Goal: Transaction & Acquisition: Purchase product/service

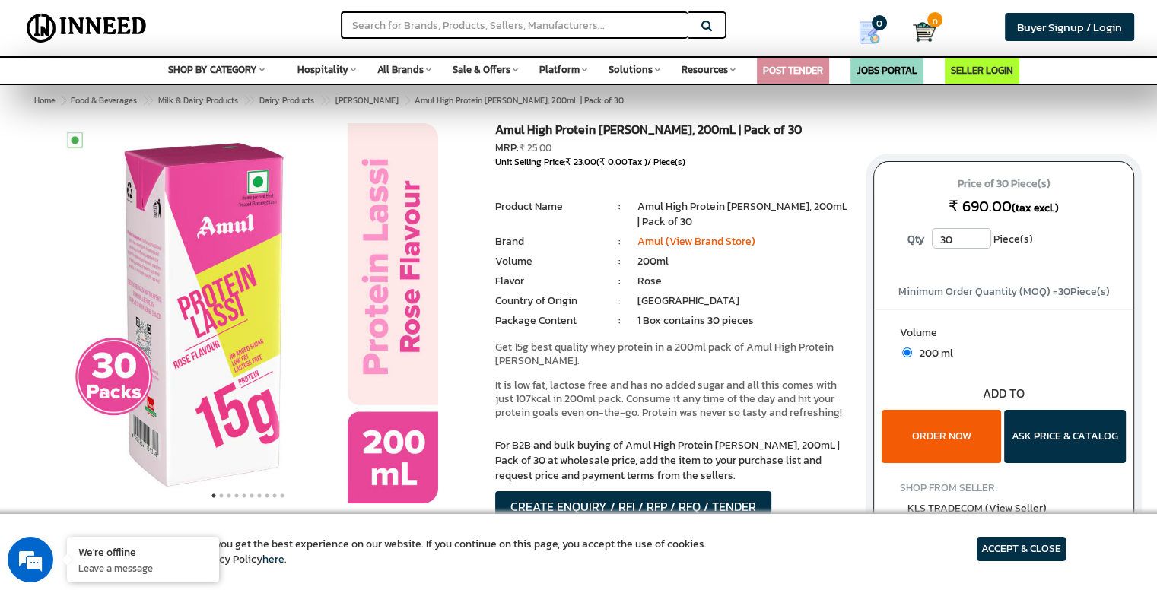
click at [1043, 546] on article "ACCEPT & CLOSE" at bounding box center [1021, 549] width 89 height 24
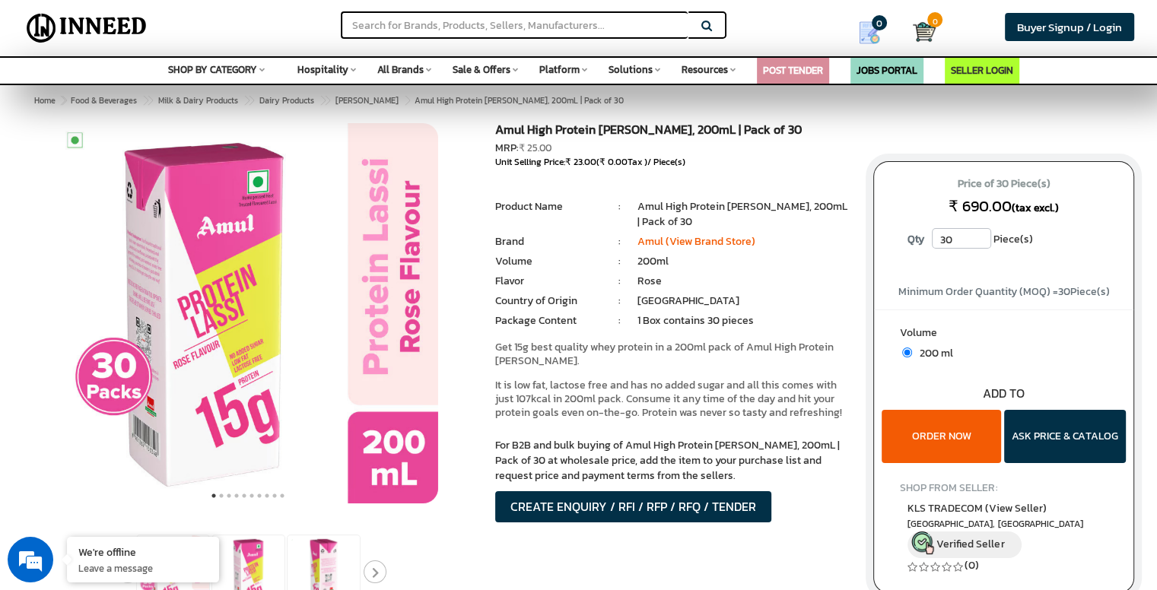
click at [961, 237] on input "30" at bounding box center [961, 238] width 59 height 21
click at [983, 242] on input "30" at bounding box center [961, 238] width 59 height 21
click at [982, 235] on input "31" at bounding box center [961, 238] width 59 height 21
type input "30"
click at [977, 244] on input "30" at bounding box center [961, 238] width 59 height 21
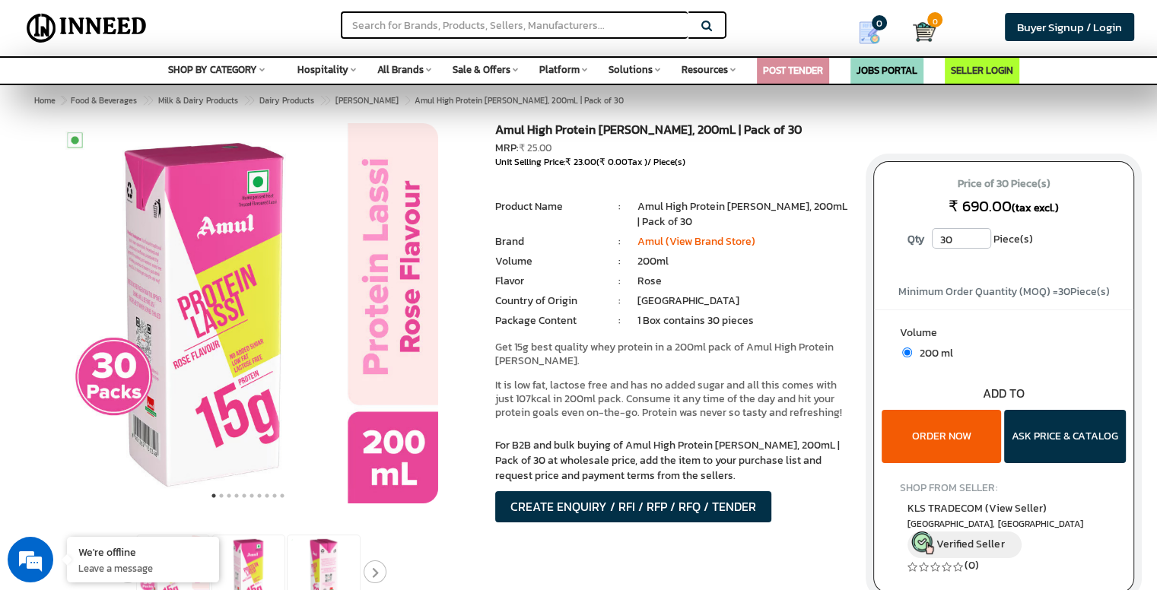
click at [1059, 266] on div "Price of 30 Piece(s) ₹ 690.00 (tax excl.) Qty 30 Piece(s)" at bounding box center [1003, 218] width 259 height 112
drag, startPoint x: 956, startPoint y: 244, endPoint x: 934, endPoint y: 243, distance: 21.3
click at [934, 243] on input "30" at bounding box center [961, 238] width 59 height 21
click at [852, 169] on div "Amul High Protein Rose Lassi, 200mL | Pack of 30 MRP: ₹ 25.00 Unit Selling Pric…" at bounding box center [673, 342] width 378 height 438
click at [970, 440] on button "ORDER NOW" at bounding box center [941, 436] width 119 height 53
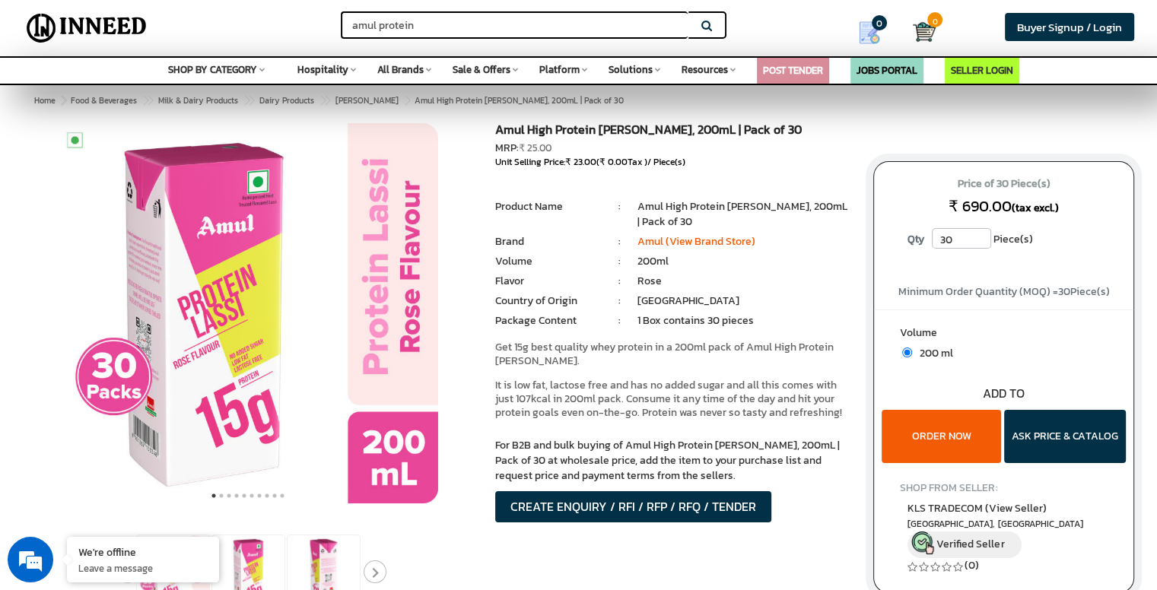
type input "amul protein"
click at [689, 11] on button "Search" at bounding box center [708, 24] width 38 height 27
click at [706, 247] on link "Amul (View Brand Store)" at bounding box center [697, 242] width 118 height 16
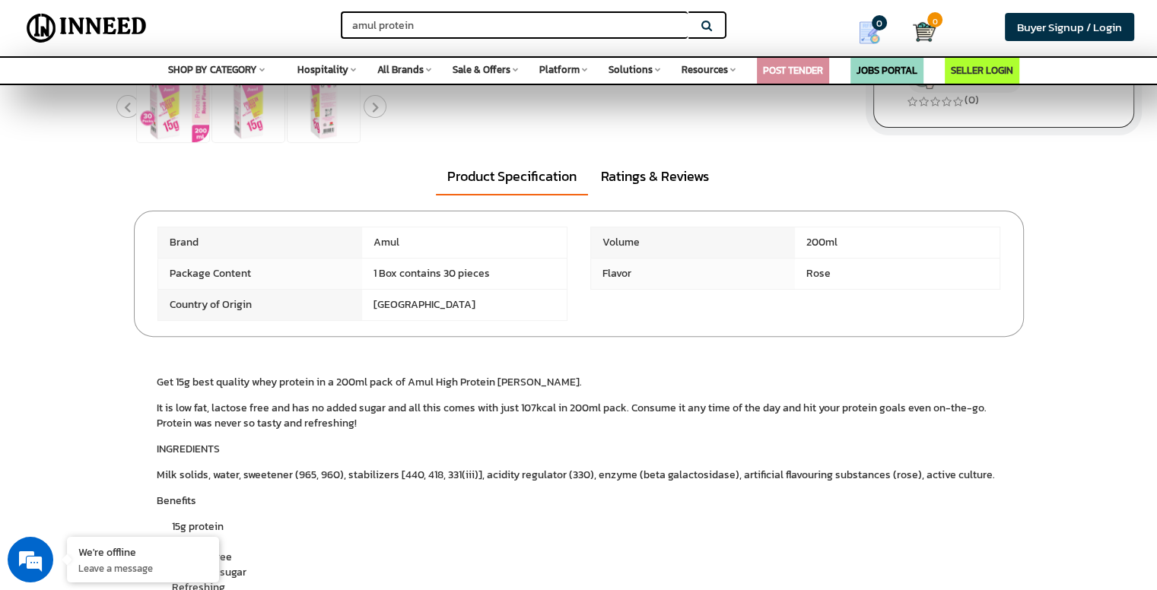
scroll to position [138, 0]
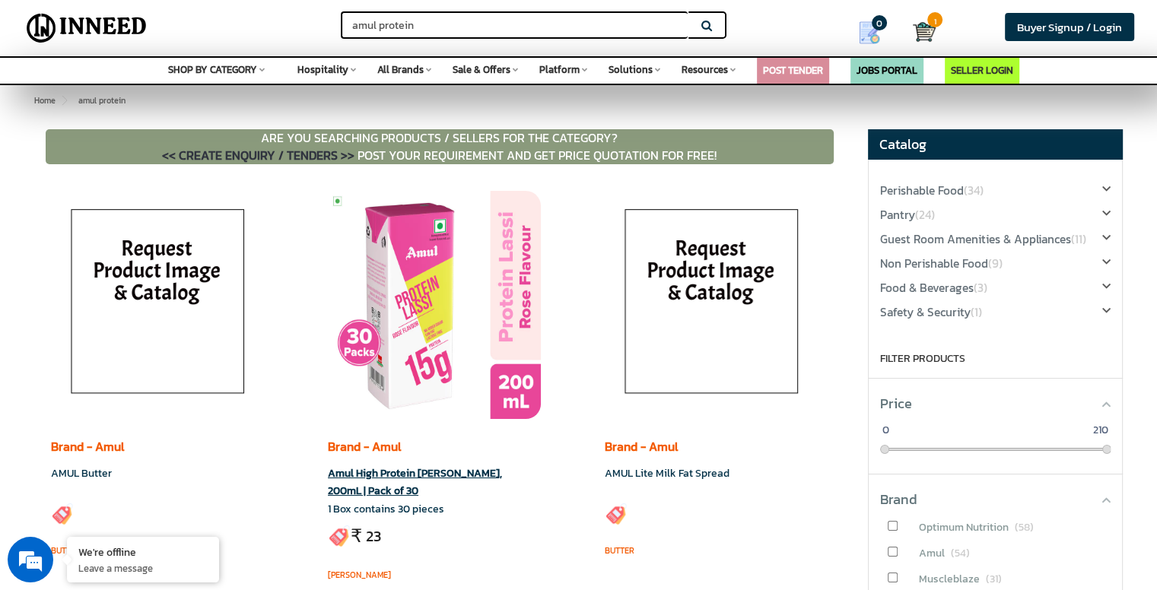
click at [481, 290] on img at bounding box center [434, 305] width 213 height 228
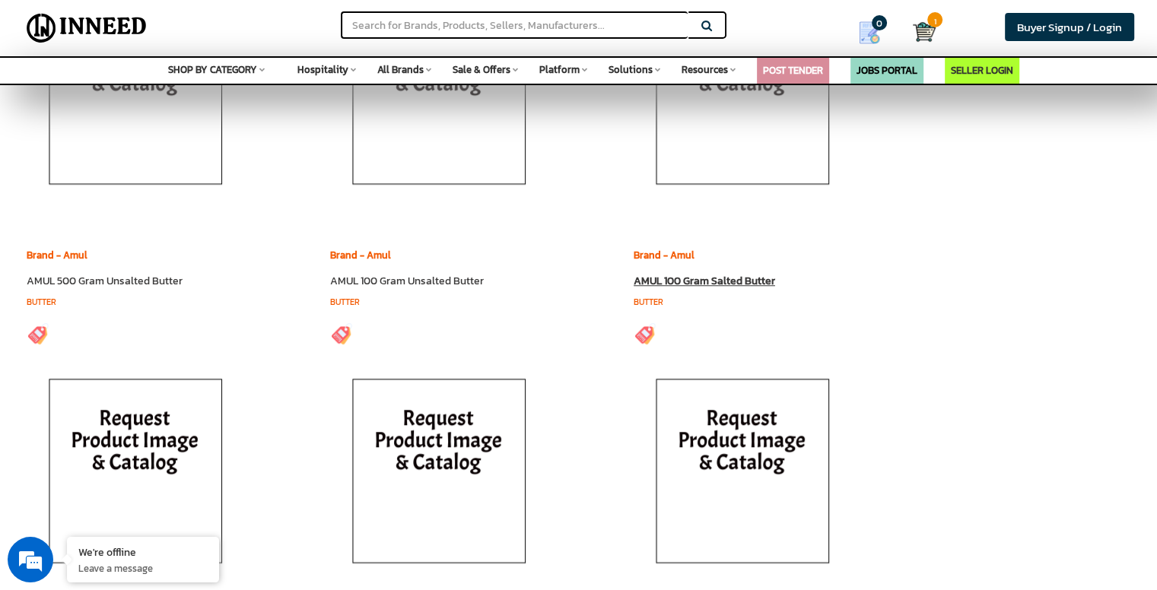
scroll to position [6696, 0]
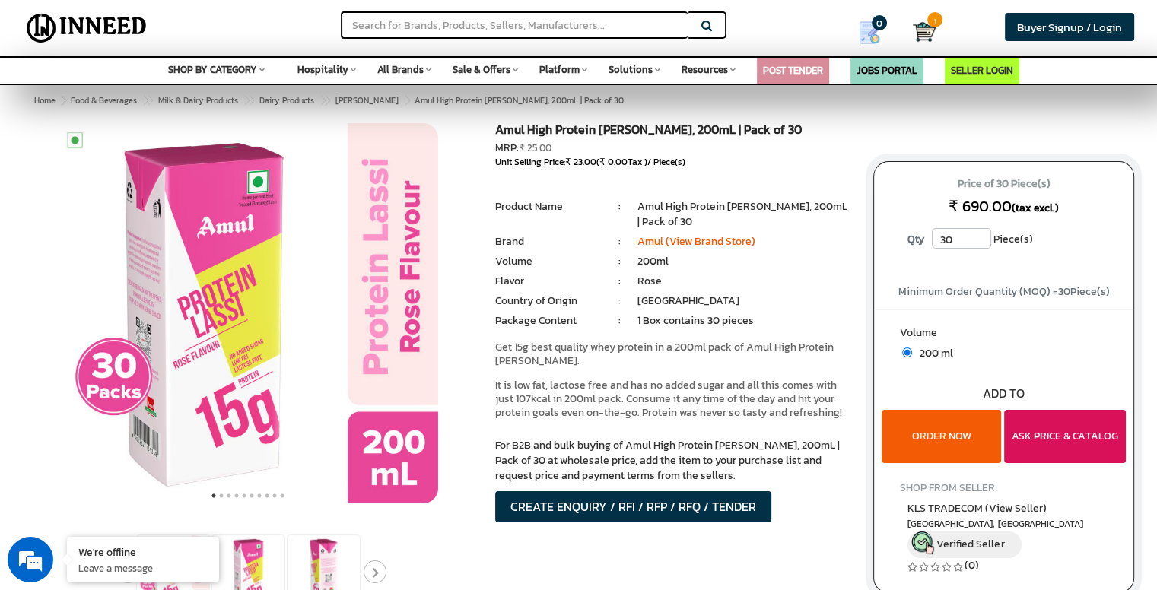
click at [1035, 437] on button "ASK PRICE & CATALOG" at bounding box center [1065, 436] width 122 height 53
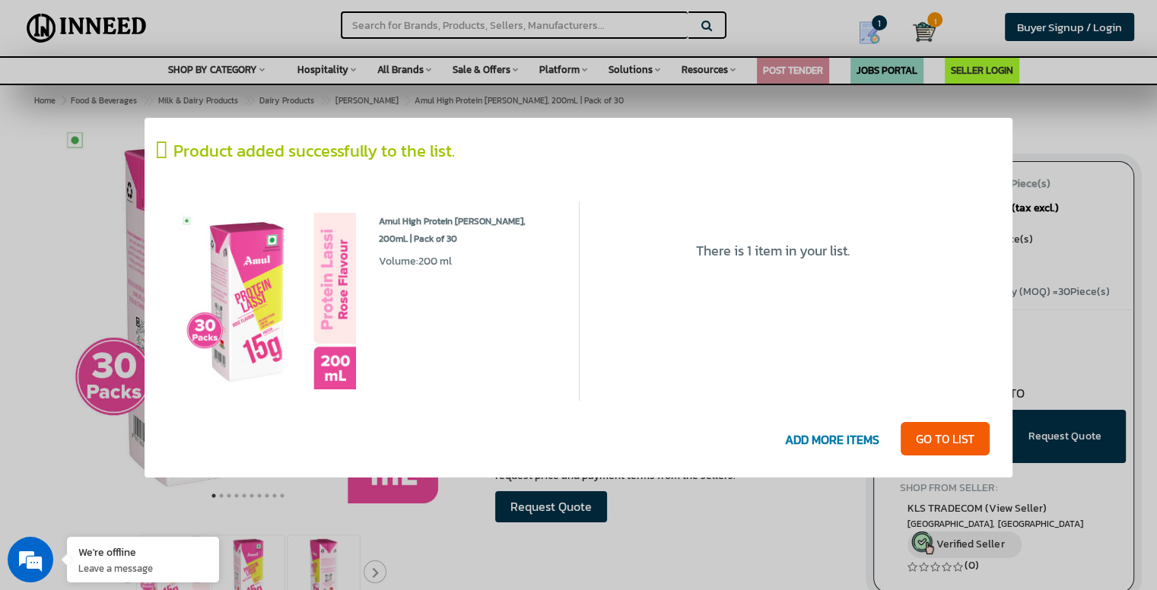
click at [735, 263] on div "There is 1 item in your list. There is 1 item in your list." at bounding box center [773, 302] width 364 height 200
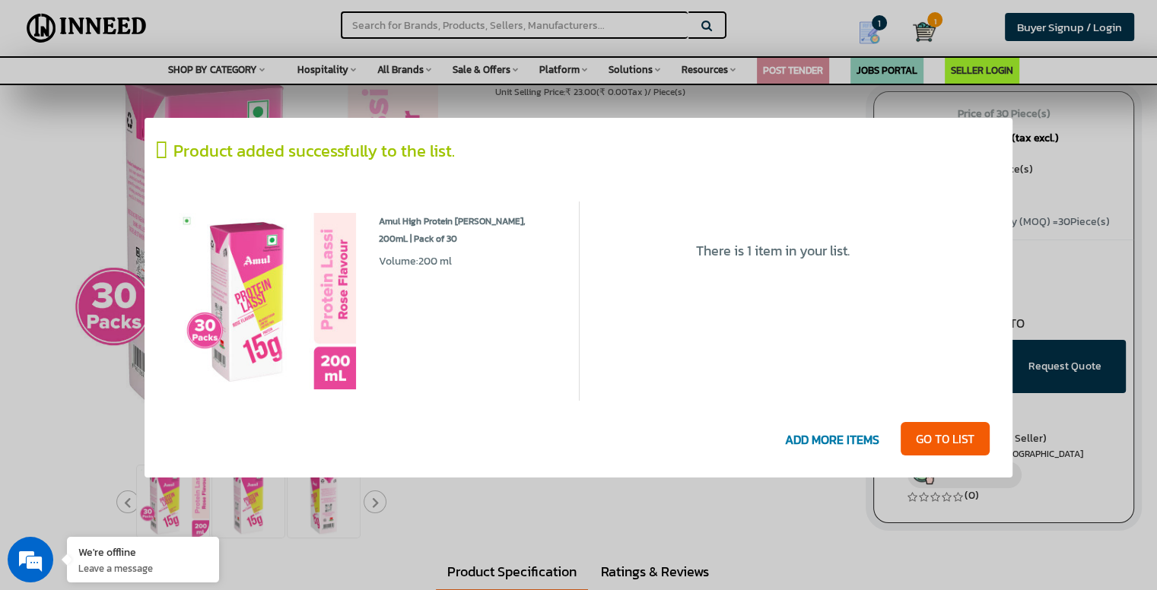
scroll to position [76, 0]
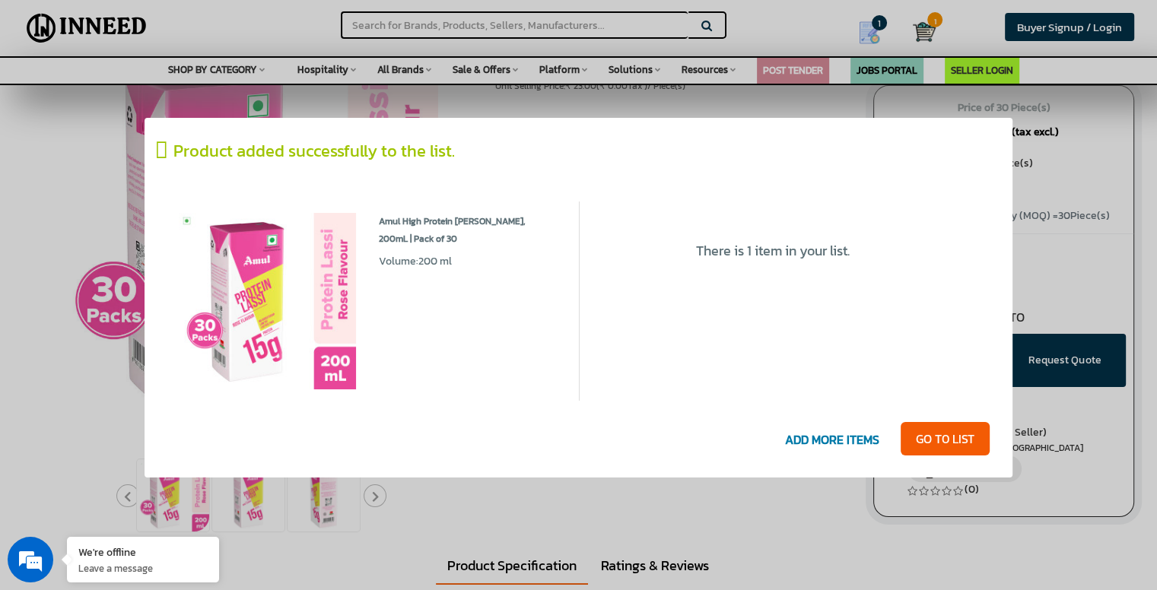
click at [1155, 263] on div at bounding box center [578, 295] width 1157 height 590
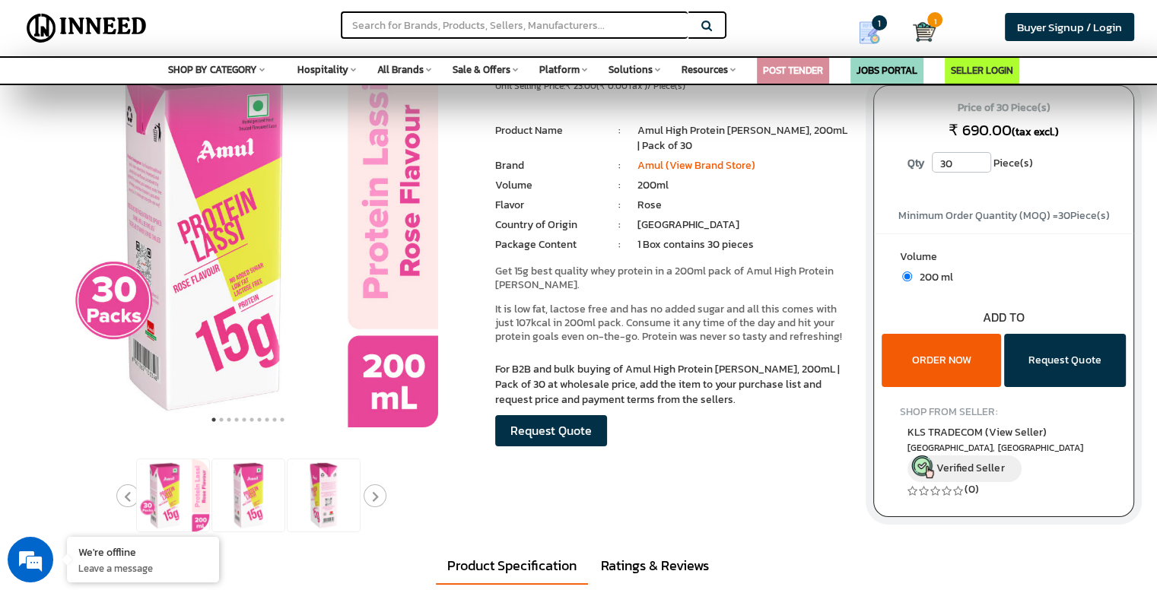
click at [937, 368] on button "ORDER NOW" at bounding box center [941, 360] width 119 height 53
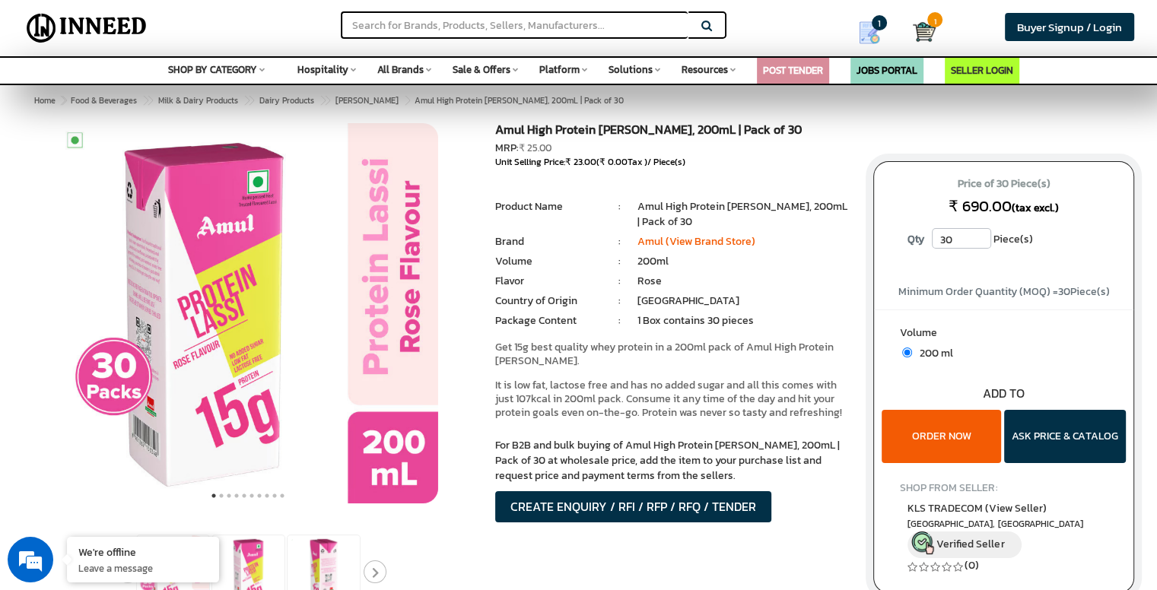
click at [955, 237] on input "30" at bounding box center [961, 238] width 59 height 21
click at [1151, 355] on div at bounding box center [578, 366] width 1157 height 486
click at [1076, 430] on button "ASK PRICE & CATALOG" at bounding box center [1065, 436] width 122 height 53
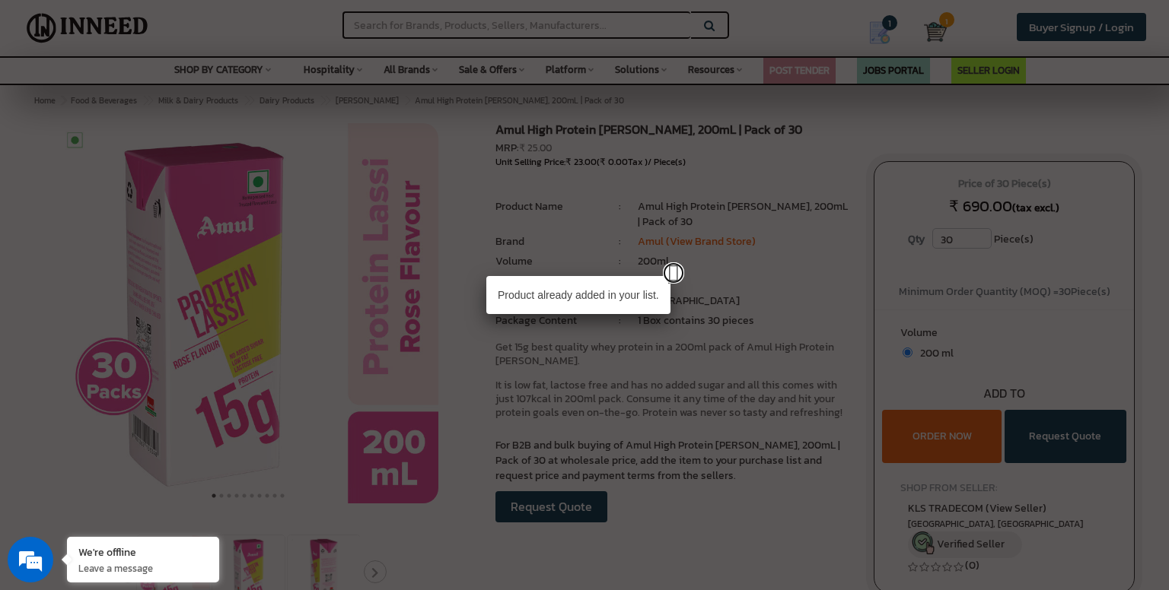
click at [676, 273] on link at bounding box center [673, 273] width 21 height 21
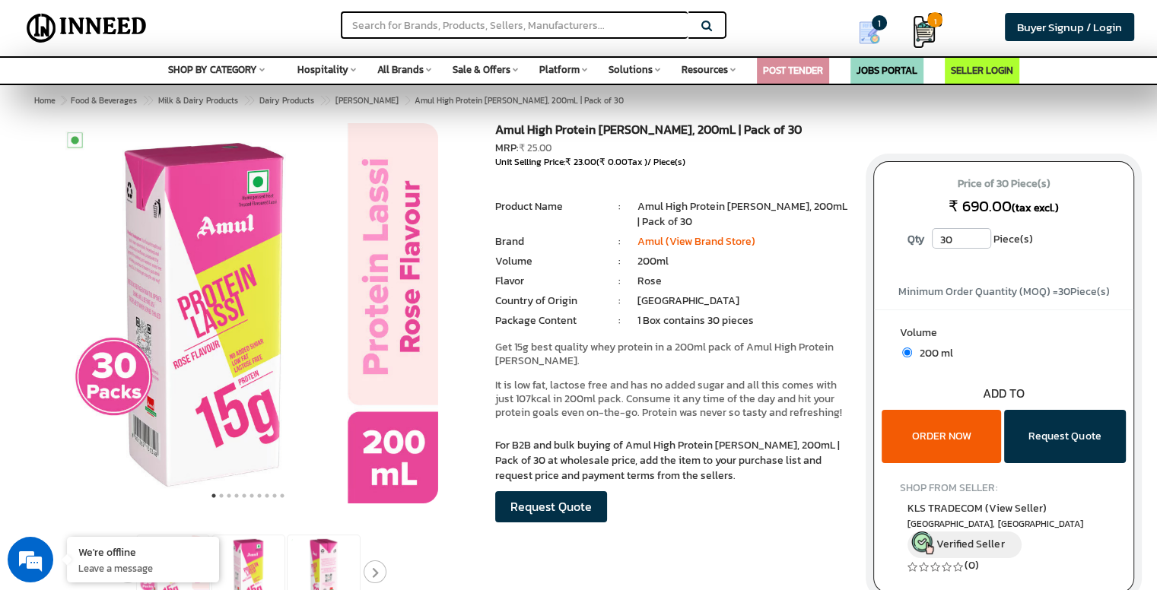
click at [925, 30] on img at bounding box center [924, 32] width 23 height 23
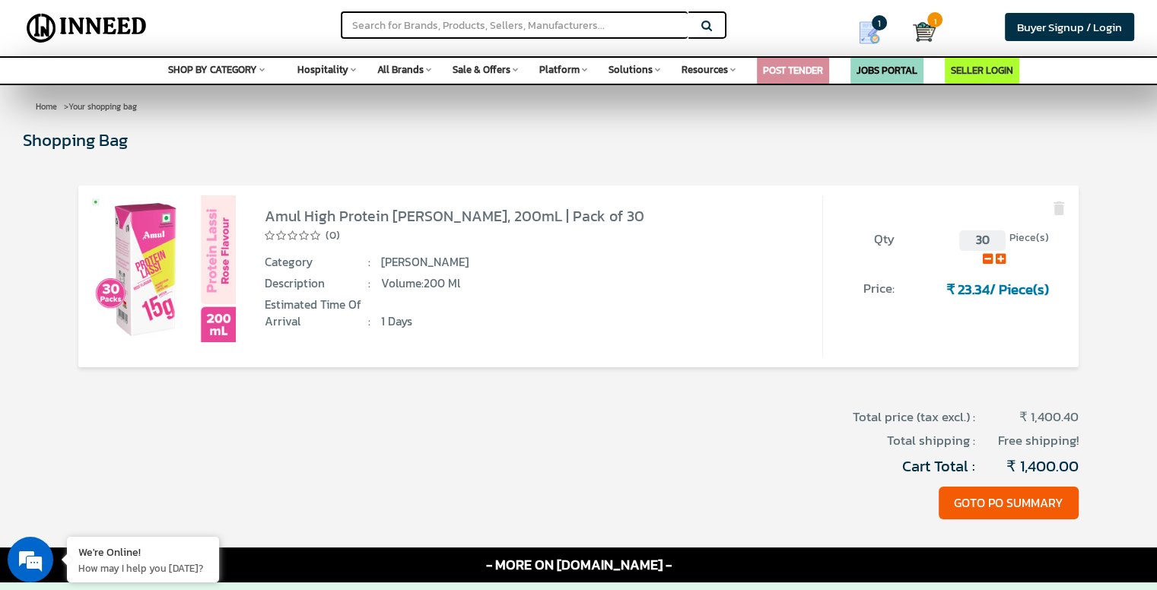
click at [1039, 244] on span "Piece(s)" at bounding box center [1030, 238] width 40 height 16
click at [1003, 290] on span "₹ 23.34 / Piece(s)" at bounding box center [998, 289] width 103 height 21
type input "60"
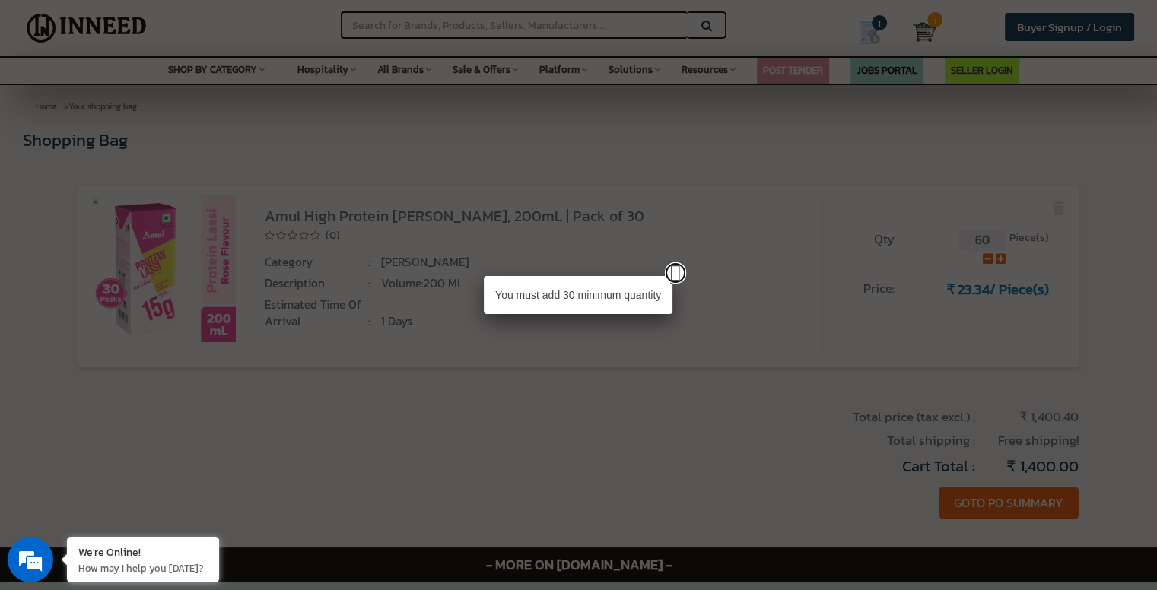
click at [671, 276] on link at bounding box center [675, 273] width 21 height 21
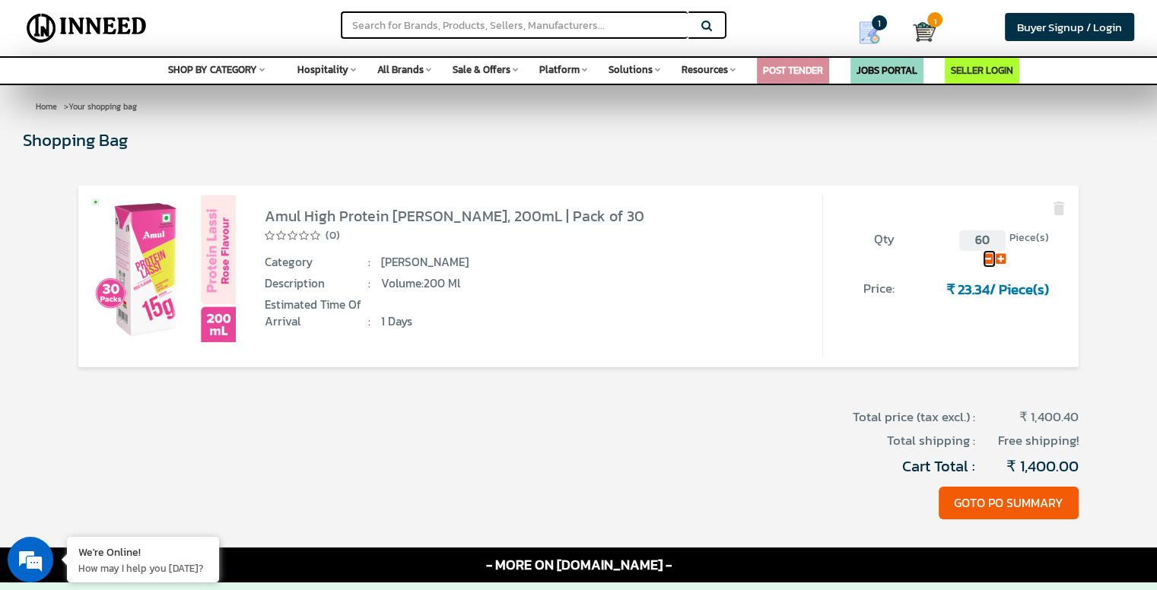
click at [984, 263] on icon at bounding box center [988, 258] width 10 height 11
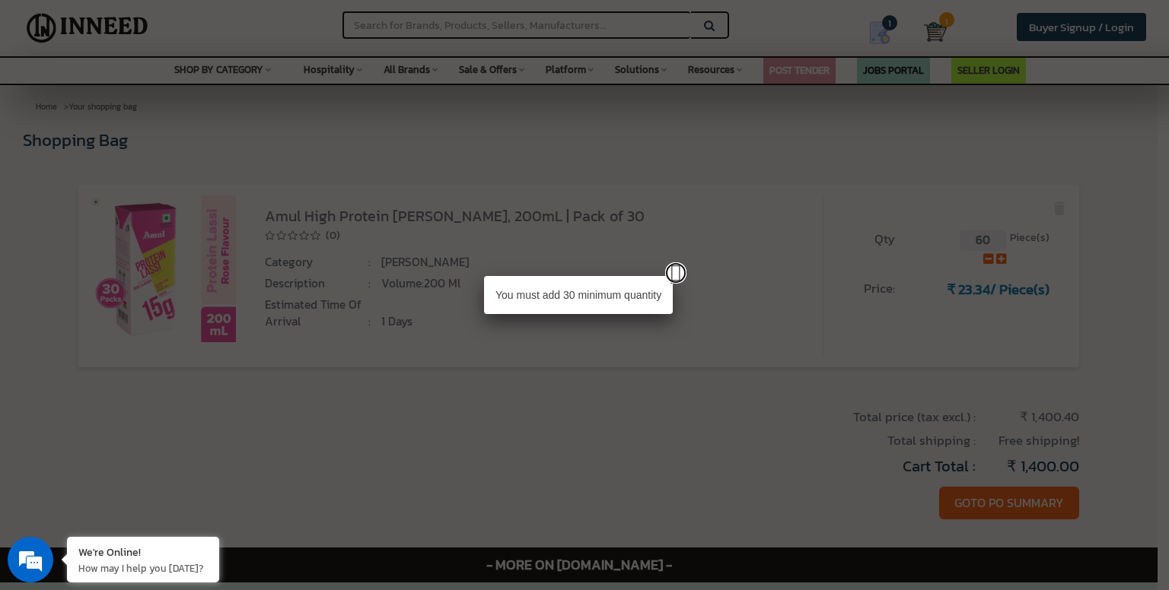
click at [676, 272] on link at bounding box center [675, 273] width 21 height 21
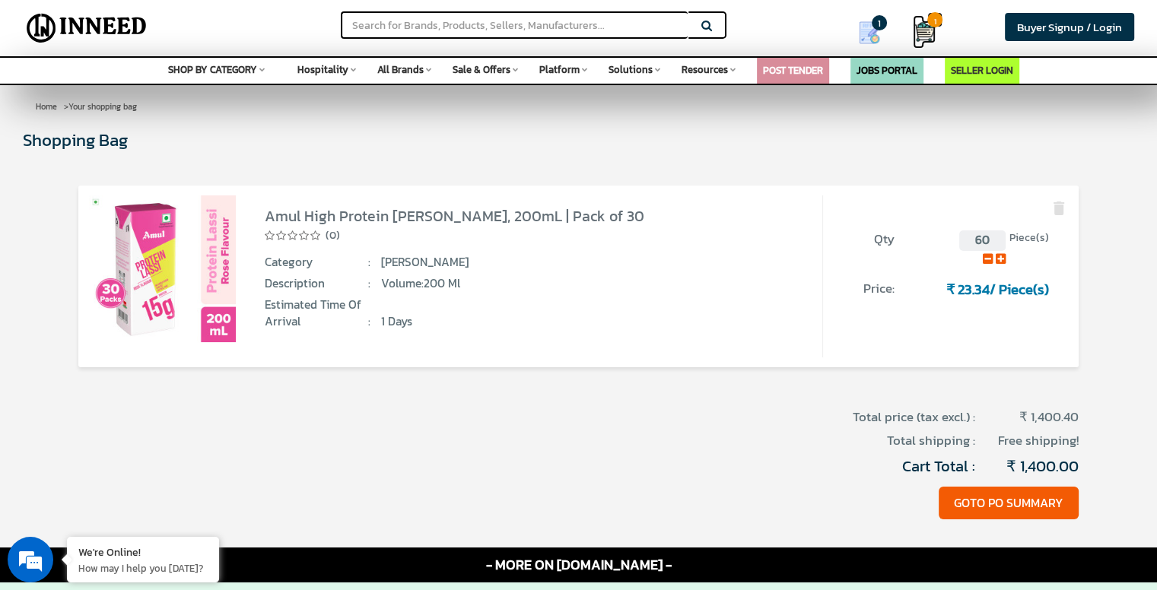
click at [925, 30] on img at bounding box center [924, 32] width 23 height 23
click at [1057, 209] on img at bounding box center [1059, 208] width 18 height 18
click at [1058, 208] on img at bounding box center [1059, 208] width 18 height 18
click at [1038, 504] on button "GOTO PO SUMMARY" at bounding box center [1009, 503] width 140 height 33
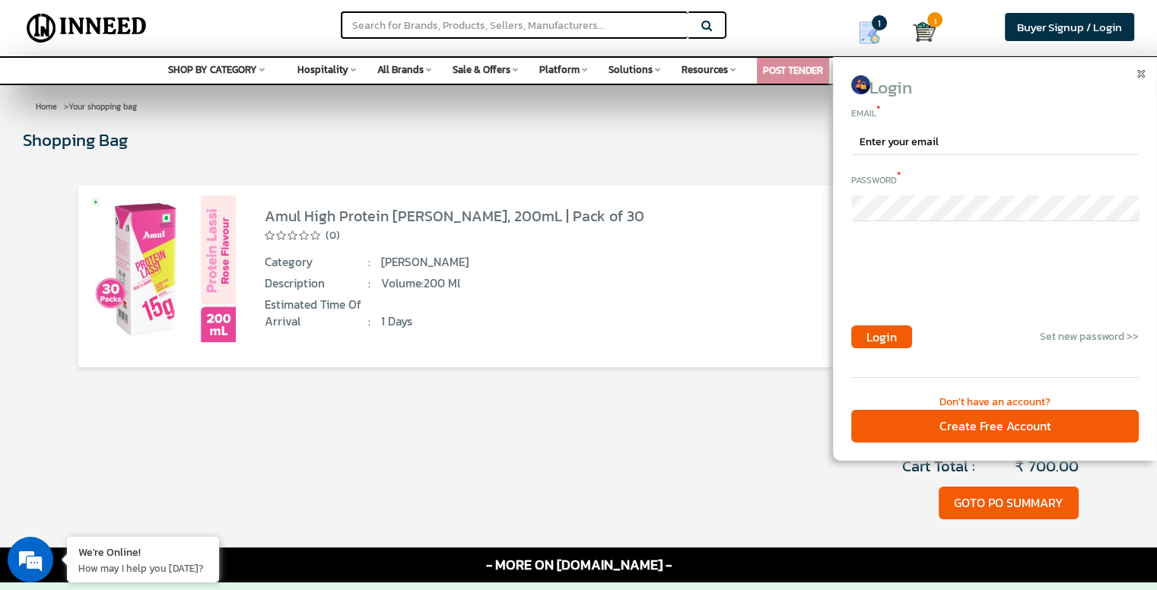
click at [1028, 401] on div "Don't have an account?" at bounding box center [995, 402] width 288 height 15
click at [1039, 403] on div "Don't have an account?" at bounding box center [995, 402] width 288 height 15
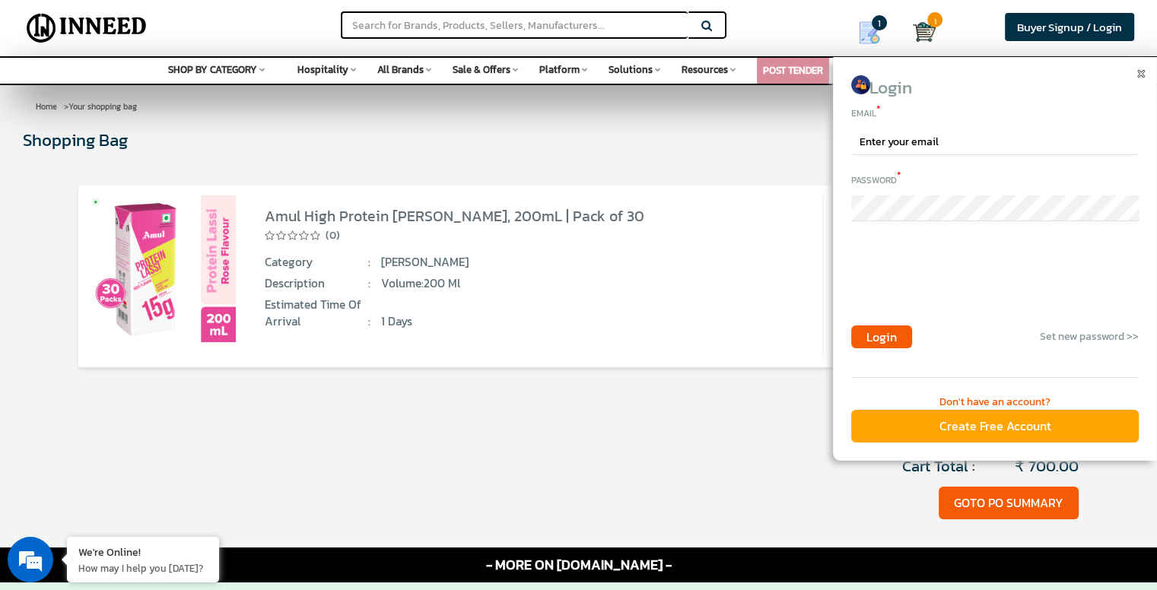
click at [1033, 421] on div "Create Free Account" at bounding box center [995, 426] width 288 height 33
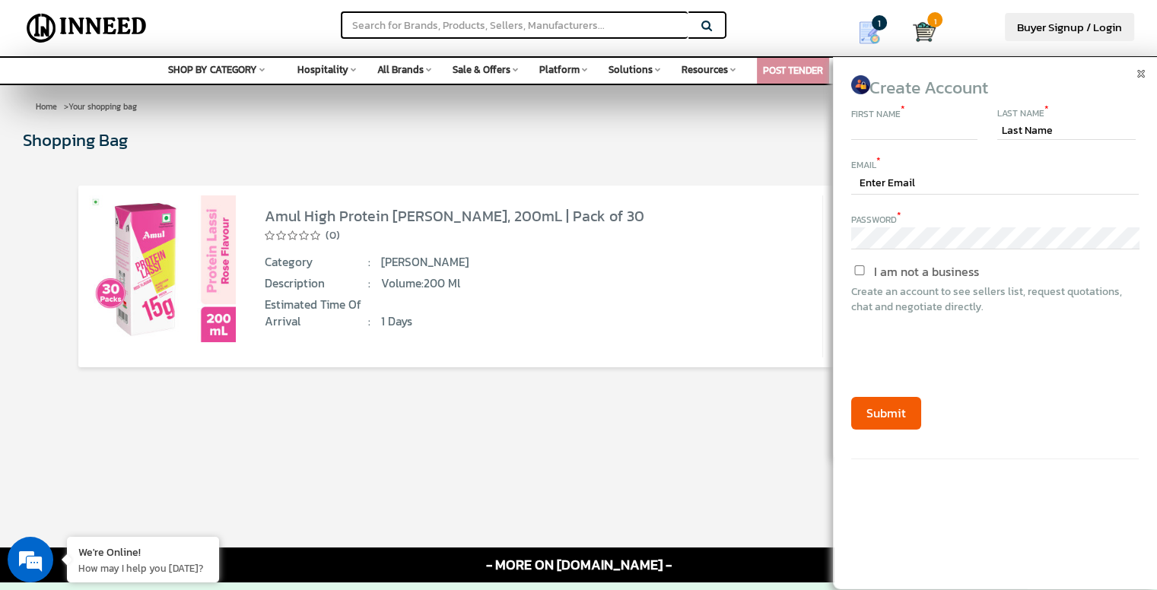
click at [913, 135] on input "text" at bounding box center [914, 131] width 126 height 18
type input "Vedant"
type input "Shinde"
type input "[EMAIL_ADDRESS][DOMAIN_NAME]"
click at [859, 274] on input "I am not a business" at bounding box center [860, 271] width 128 height 10
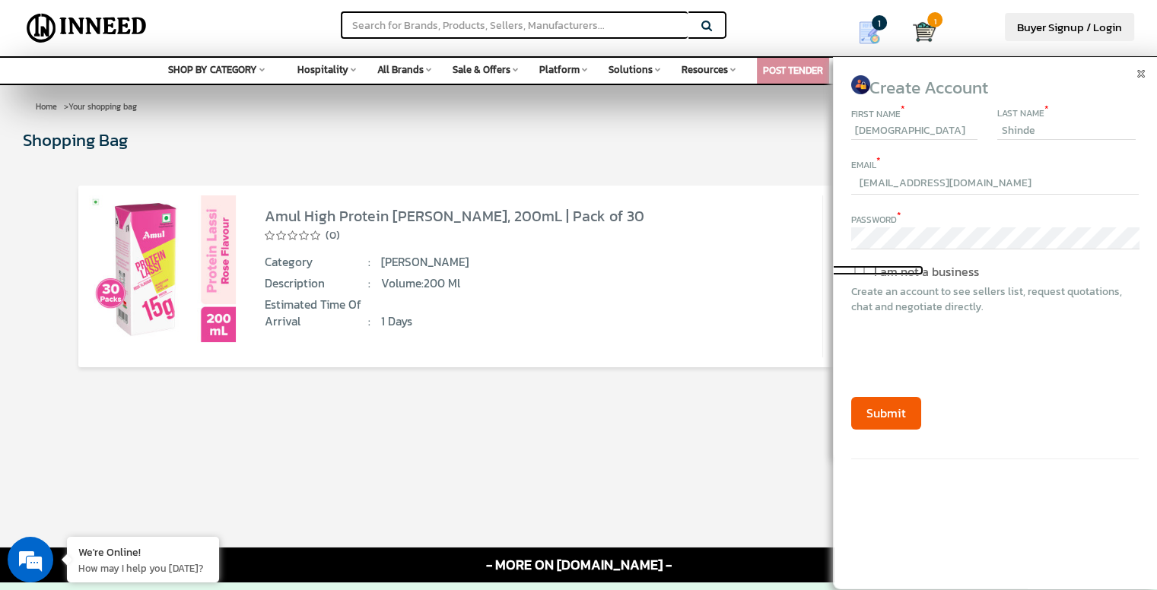
checkbox input "true"
click at [880, 419] on button "Submit" at bounding box center [886, 413] width 70 height 33
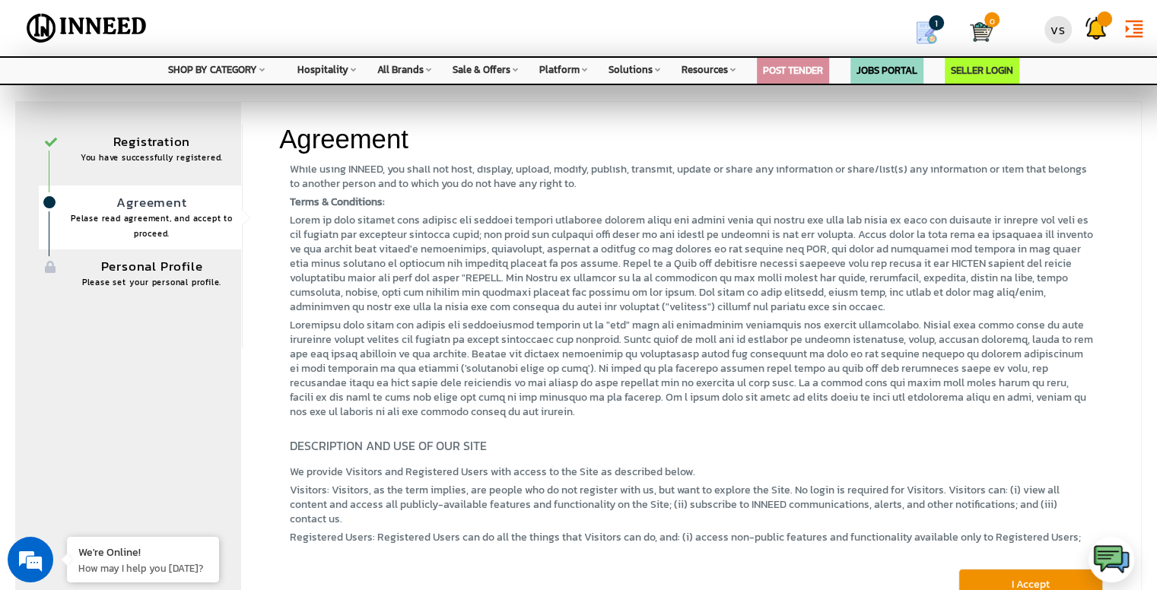
click at [1020, 581] on button "I Accept" at bounding box center [1031, 585] width 145 height 32
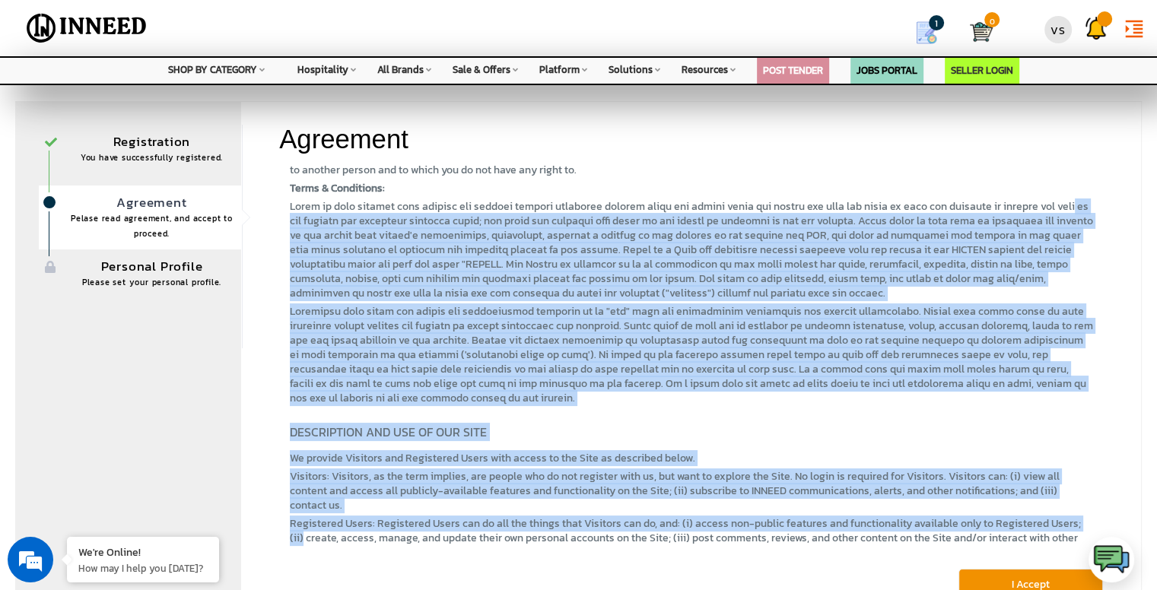
drag, startPoint x: 1105, startPoint y: 243, endPoint x: 1100, endPoint y: 531, distance: 288.4
click at [1102, 535] on div "Agreement INNEED USER AGREEMENT The following is the User Agreement between INN…" at bounding box center [691, 356] width 902 height 510
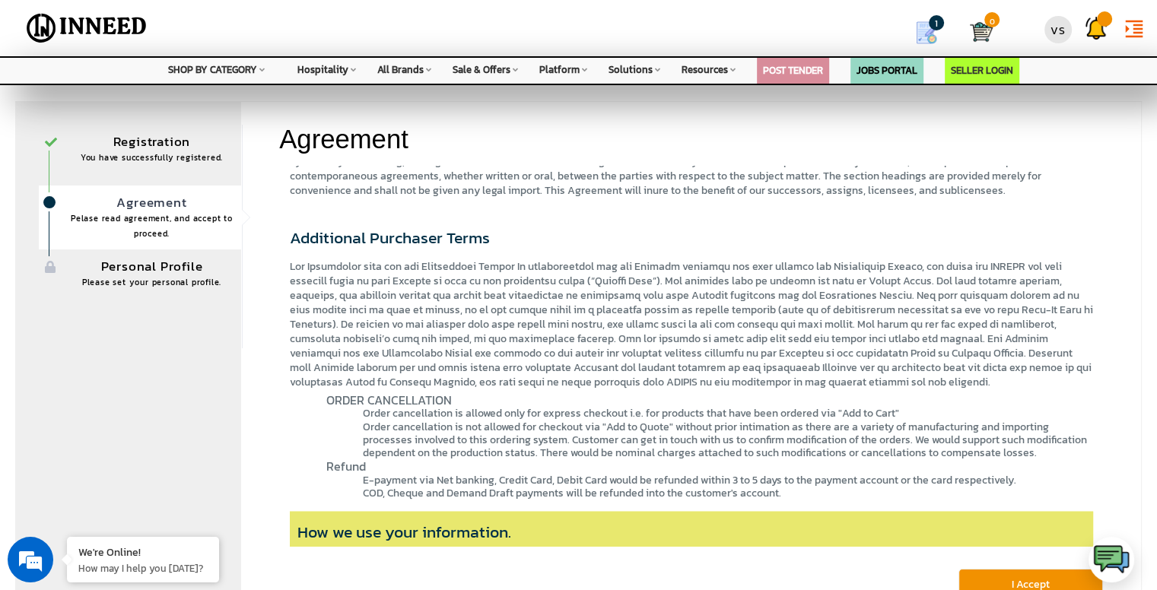
scroll to position [135, 0]
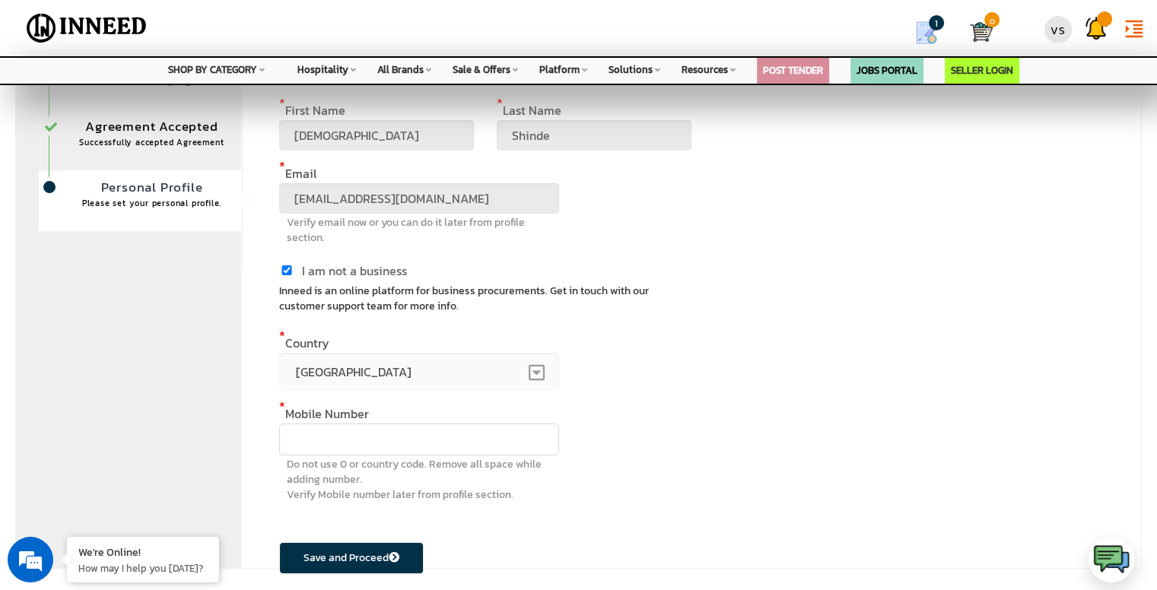
scroll to position [76, 0]
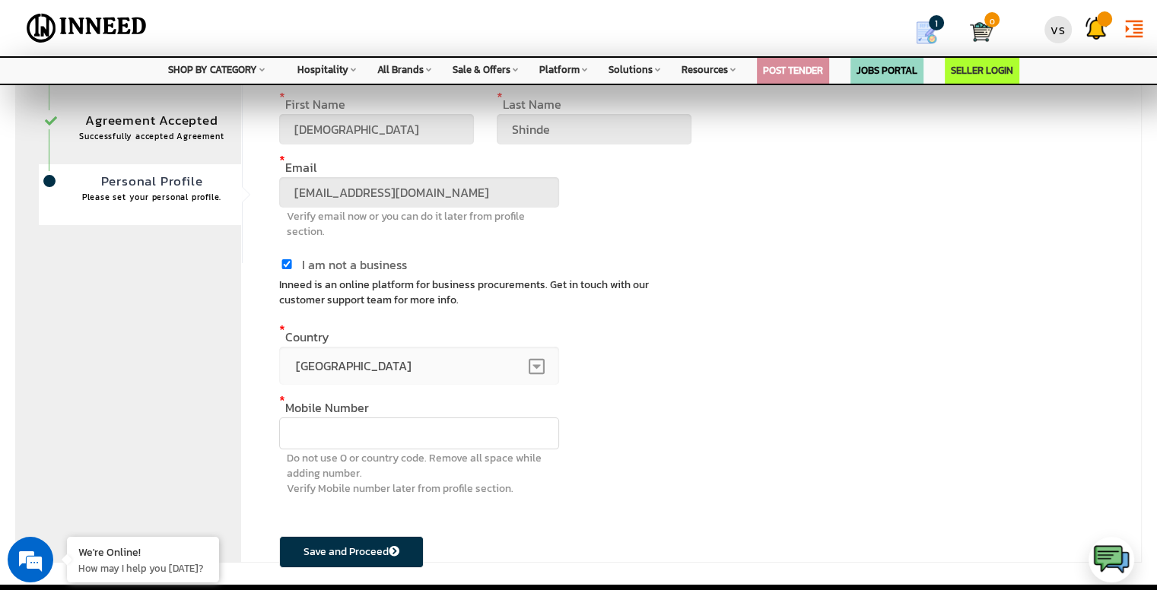
click at [331, 435] on input "text" at bounding box center [419, 434] width 280 height 32
type input "8767368991"
click at [360, 535] on div "Save and Proceed" at bounding box center [376, 541] width 195 height 55
click at [357, 560] on button "Save and Proceed" at bounding box center [351, 552] width 145 height 32
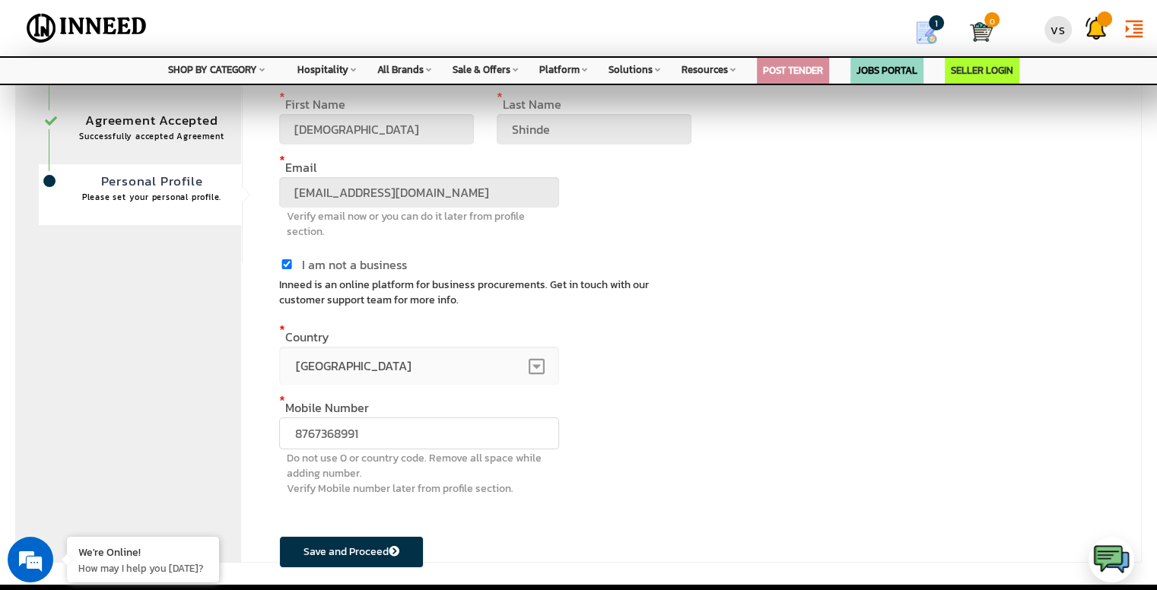
click at [327, 559] on button "Save and Proceed" at bounding box center [351, 552] width 145 height 32
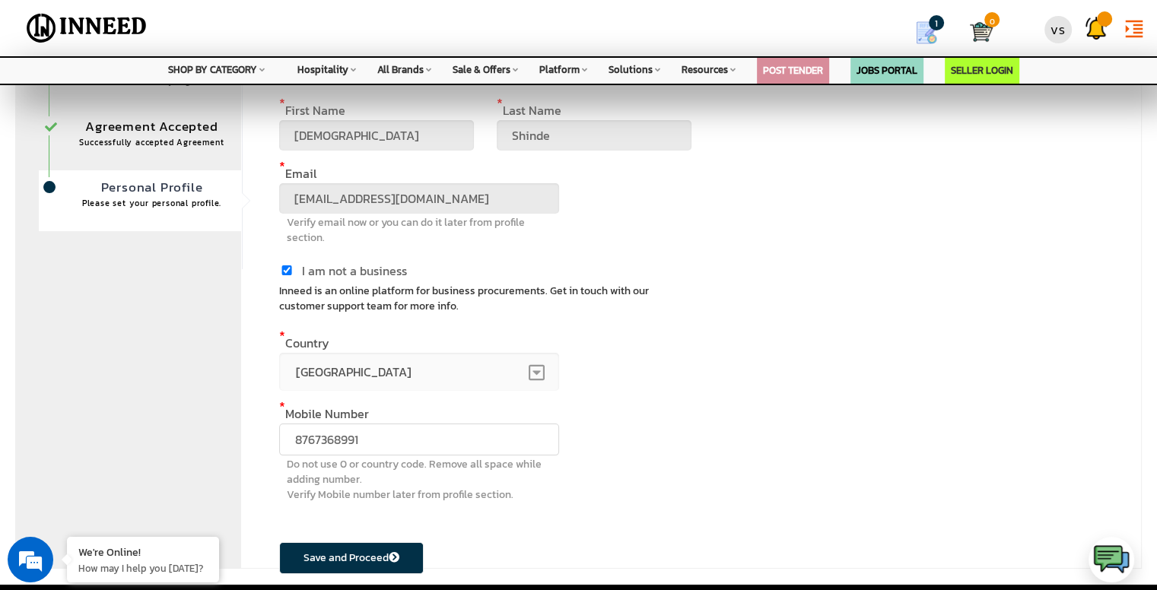
scroll to position [6, 0]
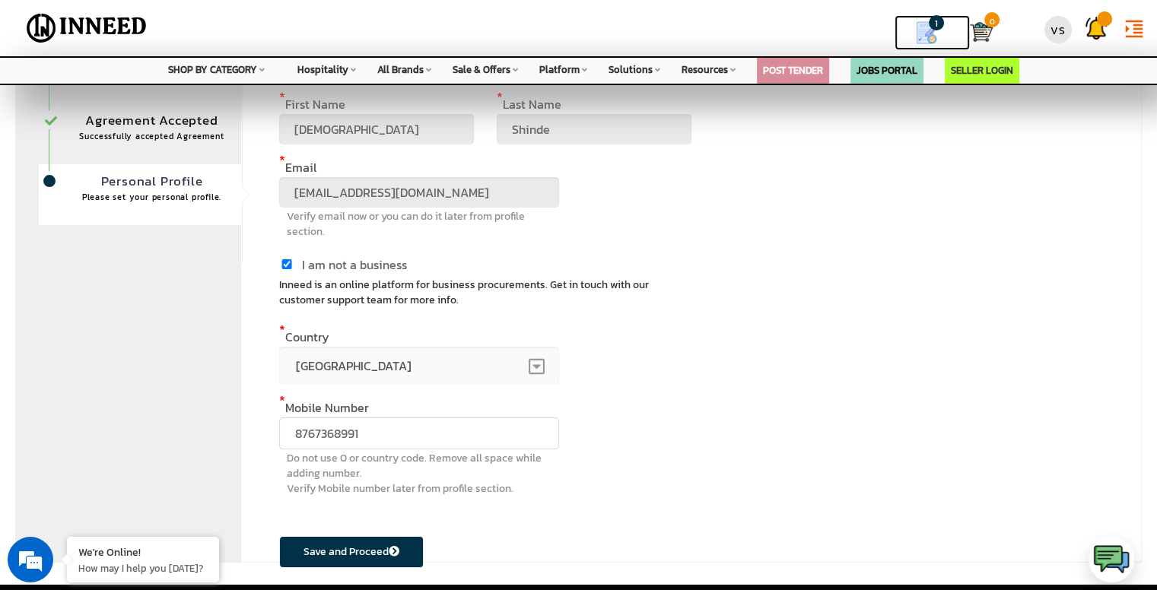
click at [928, 28] on img at bounding box center [926, 32] width 23 height 23
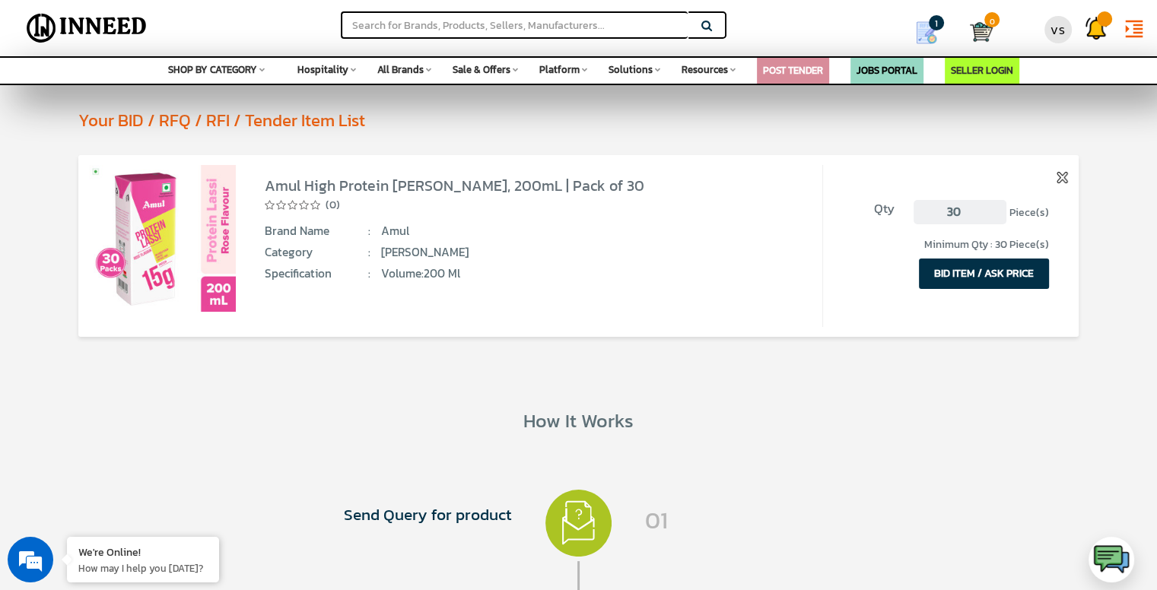
click at [174, 237] on img at bounding box center [162, 238] width 147 height 147
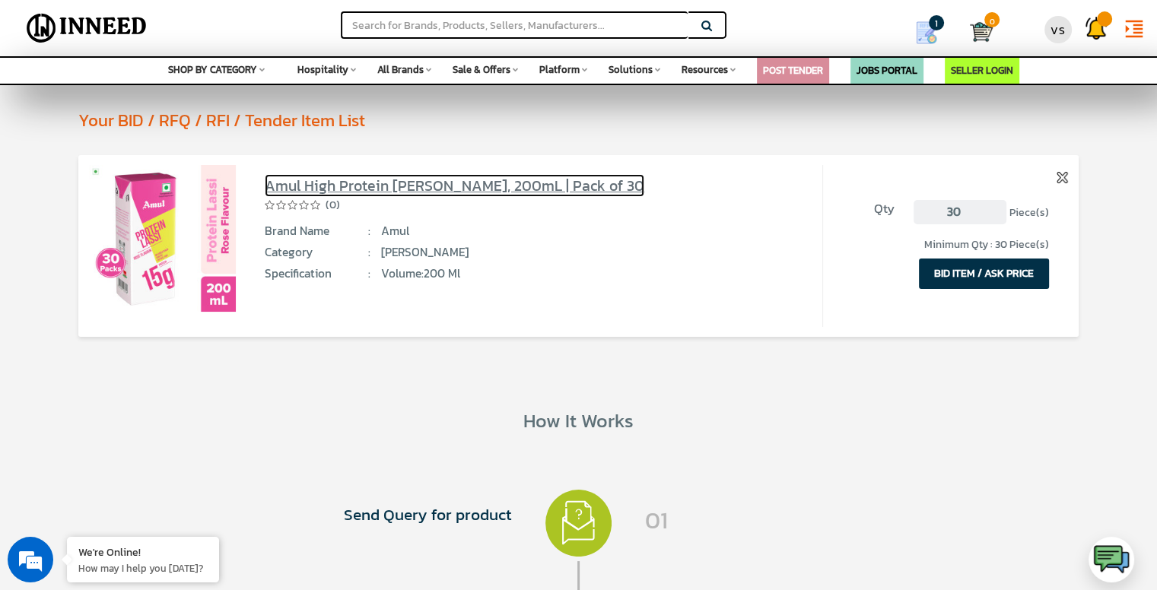
click at [332, 187] on link "Amul High Protein [PERSON_NAME], 200mL | Pack of 30" at bounding box center [455, 185] width 380 height 23
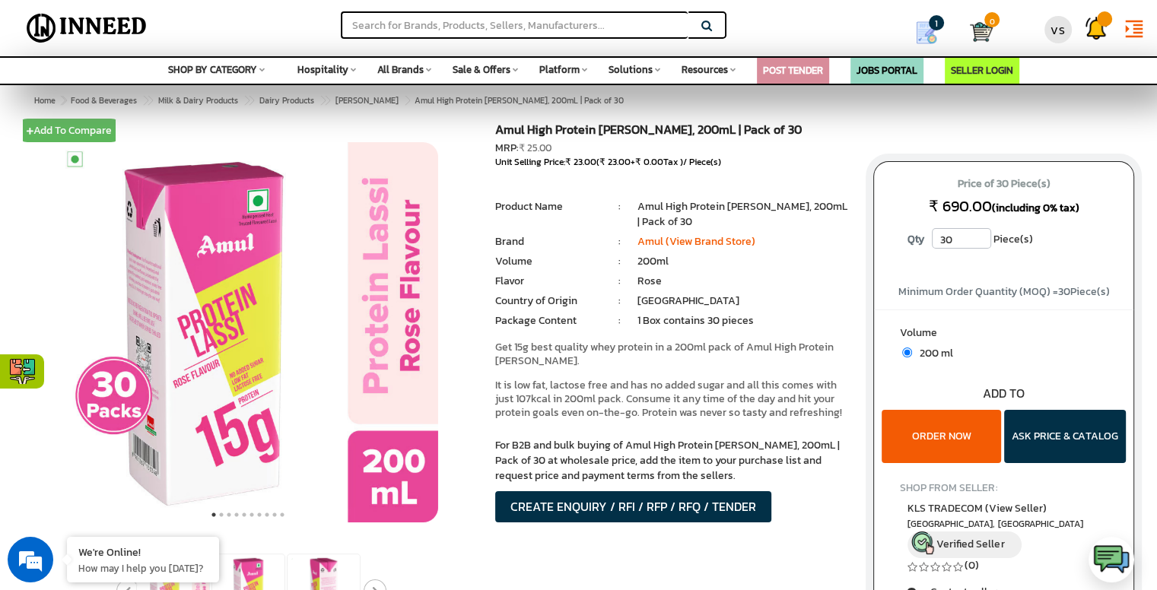
click at [956, 439] on button "ORDER NOW" at bounding box center [941, 436] width 119 height 53
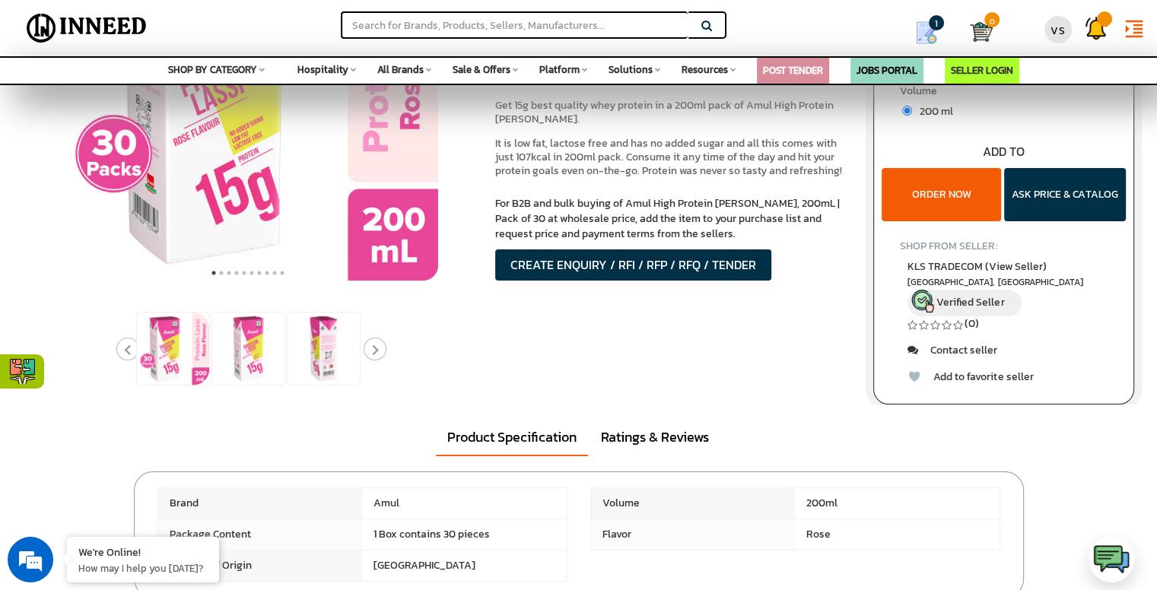
scroll to position [304, 0]
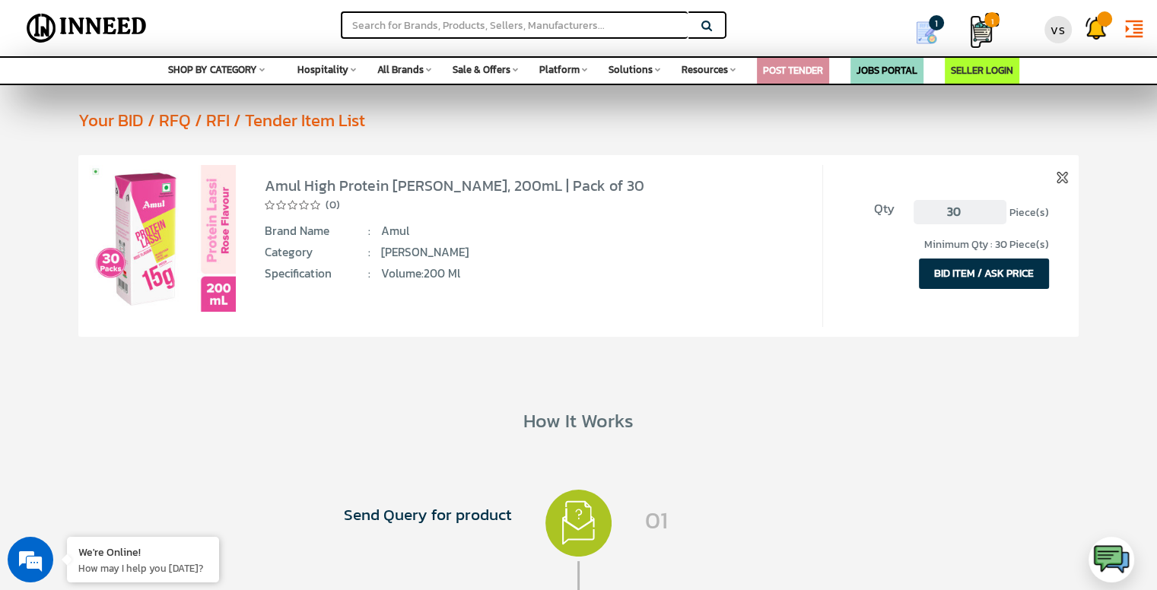
click at [989, 31] on img at bounding box center [981, 32] width 23 height 23
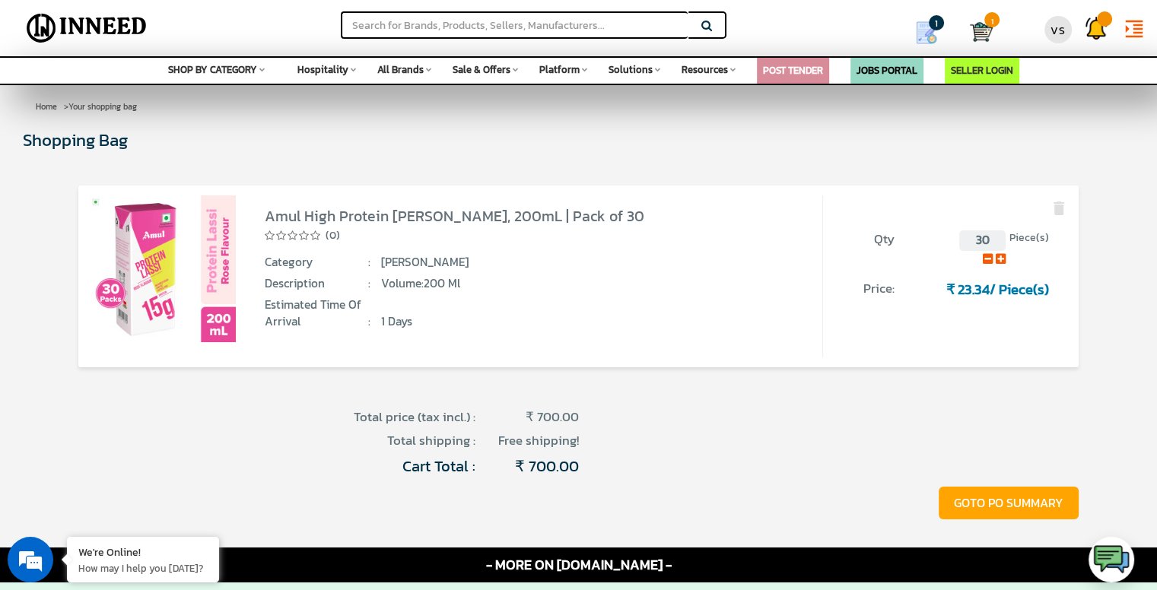
click at [1001, 495] on button "GOTO PO SUMMARY" at bounding box center [1009, 503] width 140 height 33
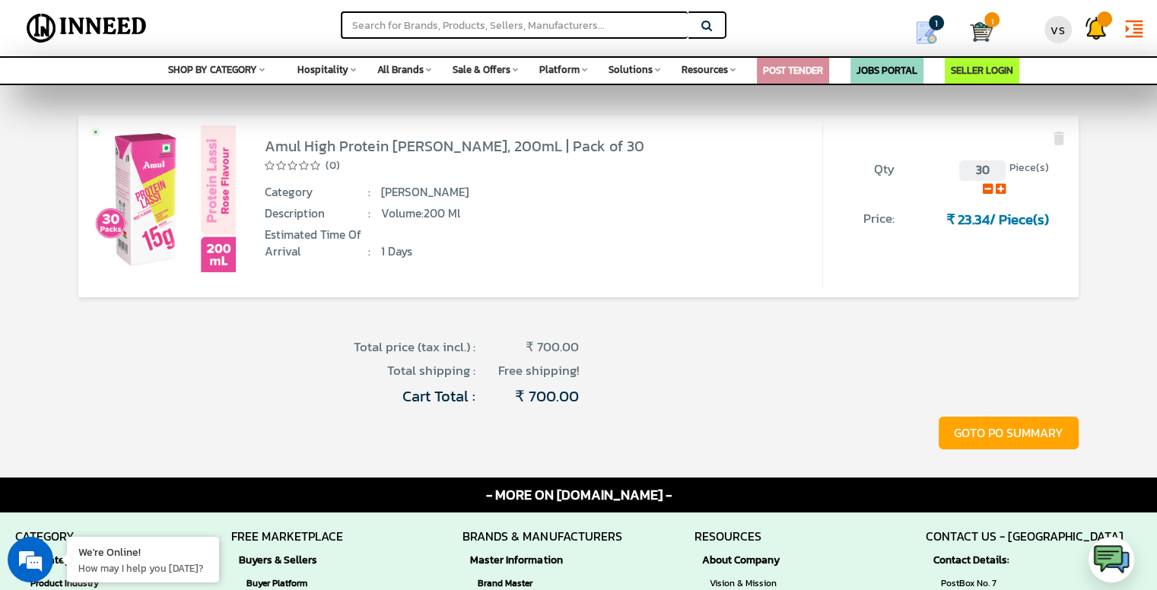
scroll to position [76, 0]
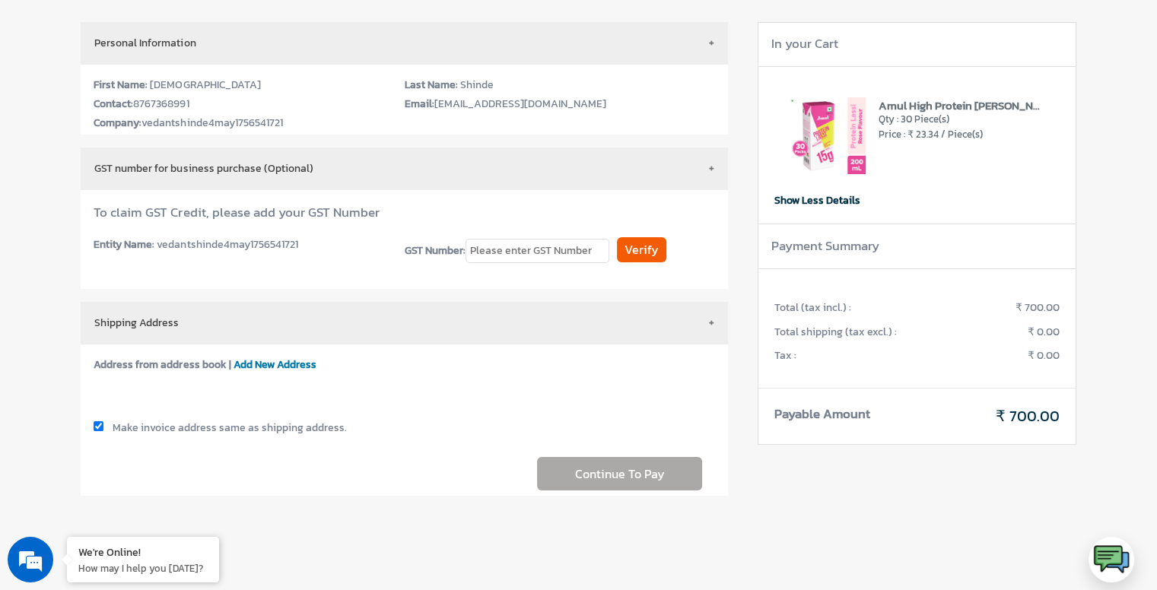
scroll to position [76, 0]
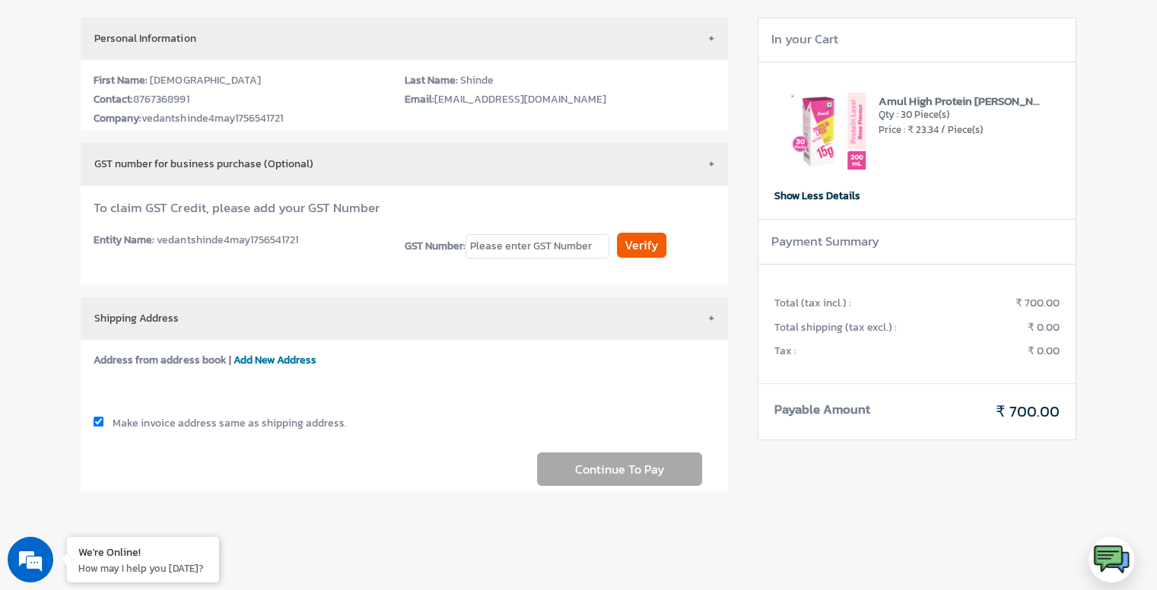
click at [151, 230] on div "To claim GST Credit, please add your GST Number Entity Name: vedantshinde4may17…" at bounding box center [404, 235] width 647 height 99
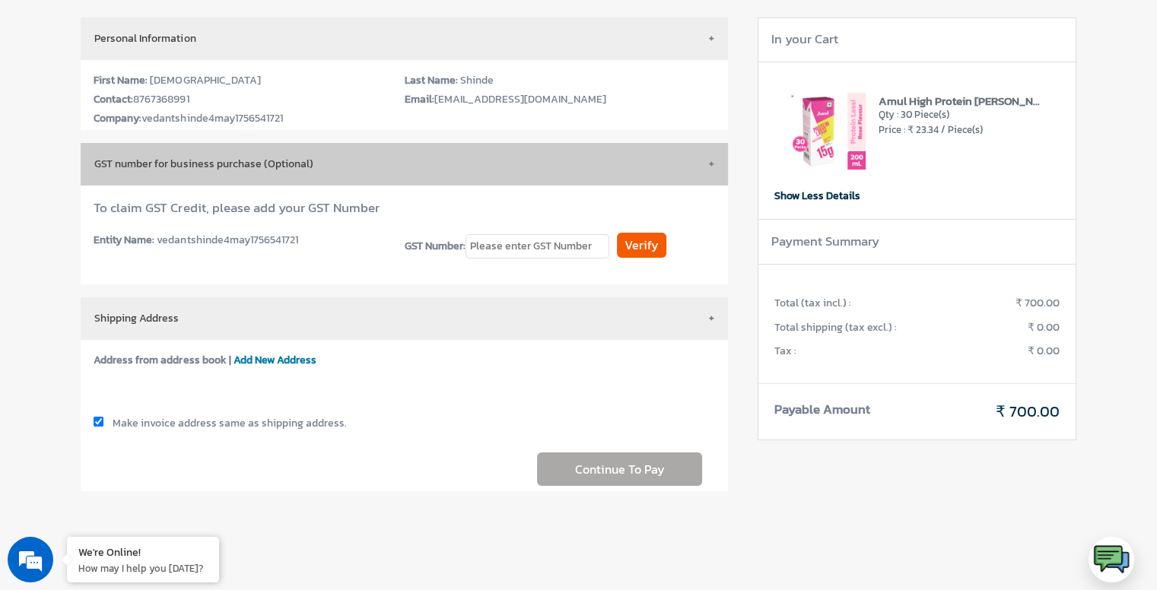
scroll to position [0, 0]
click at [149, 165] on button "GST number for business purchase (Optional)" at bounding box center [404, 164] width 647 height 43
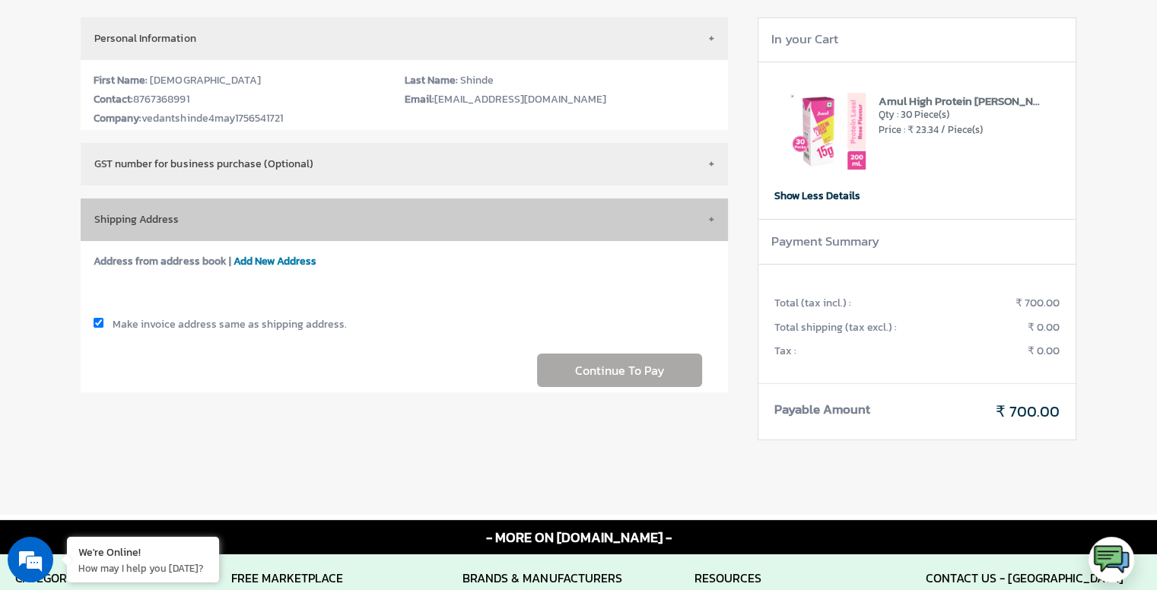
click at [179, 228] on button "Shipping Address" at bounding box center [404, 220] width 647 height 43
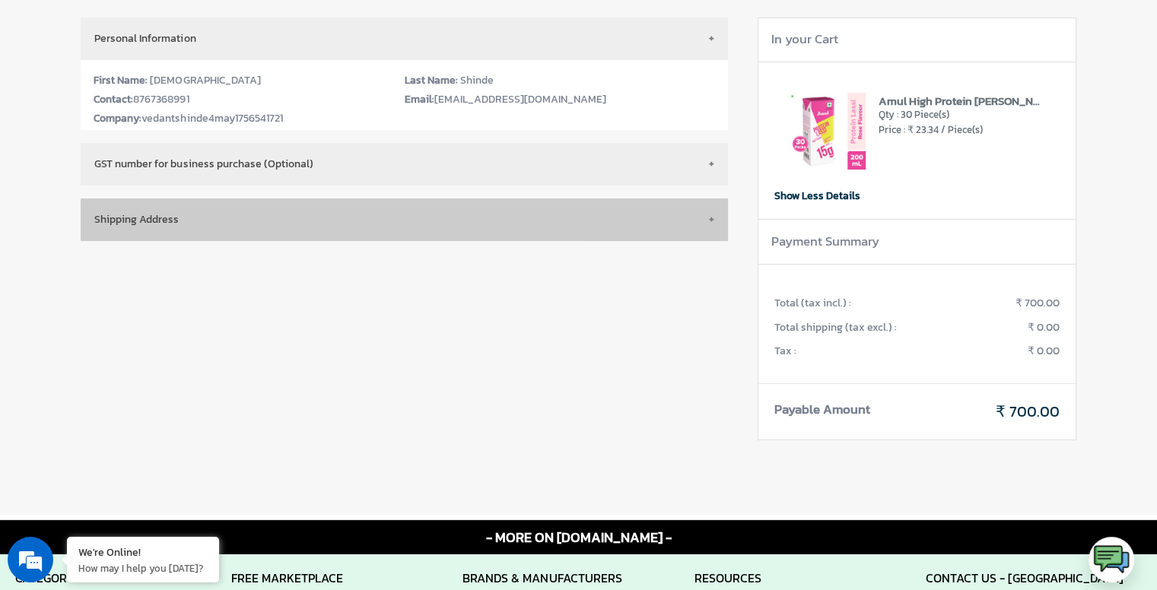
click at [283, 223] on button "Shipping Address" at bounding box center [404, 220] width 647 height 43
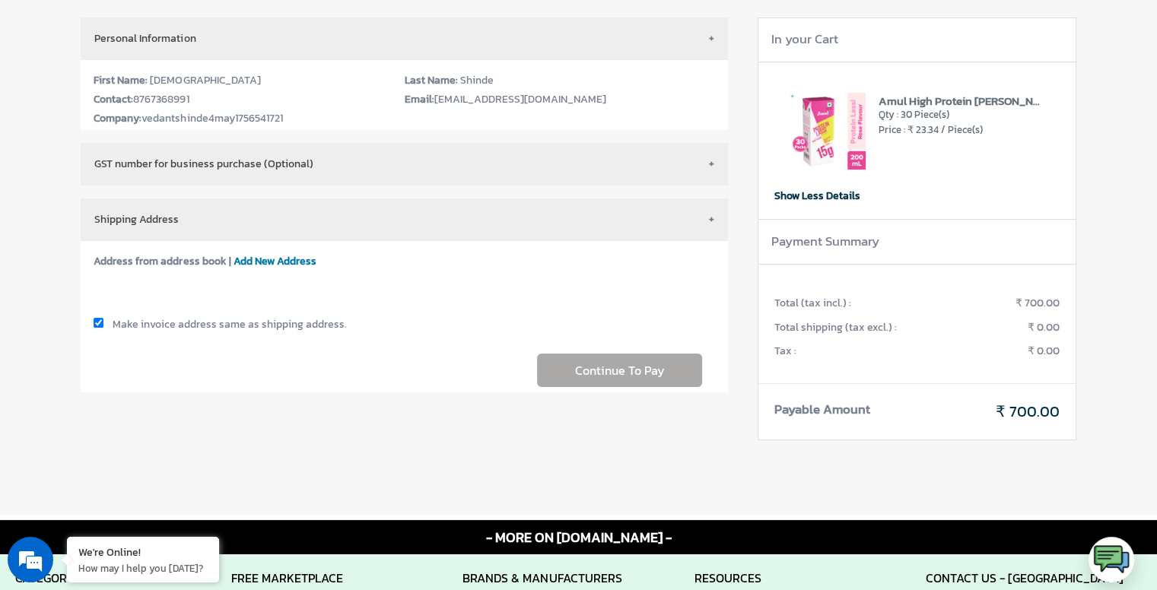
click at [266, 259] on span "Add New Address" at bounding box center [274, 261] width 83 height 16
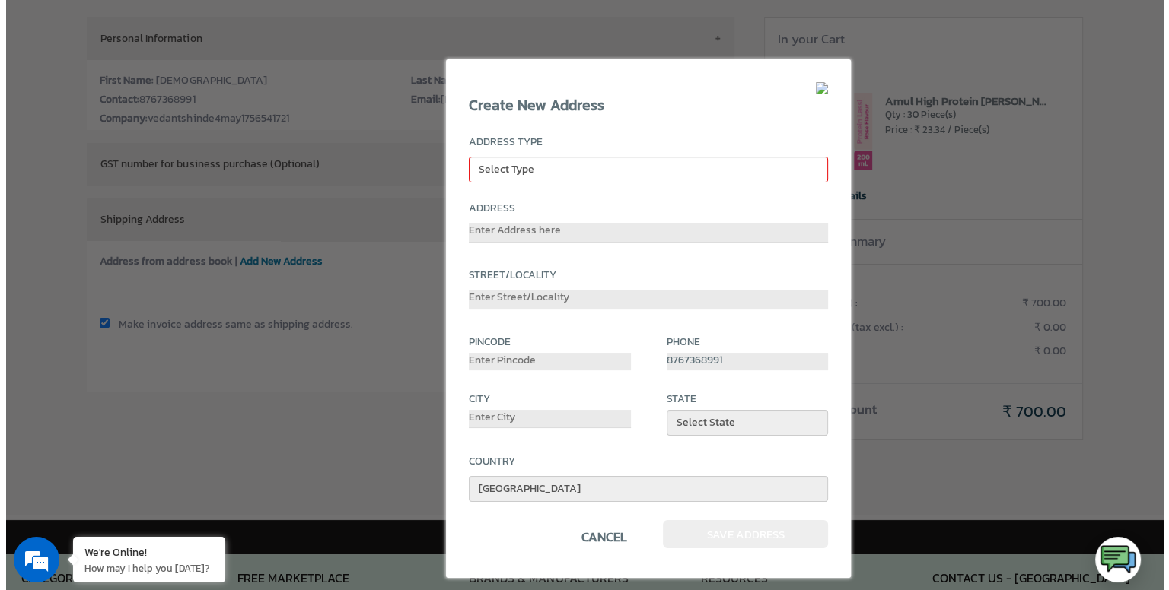
scroll to position [77, 0]
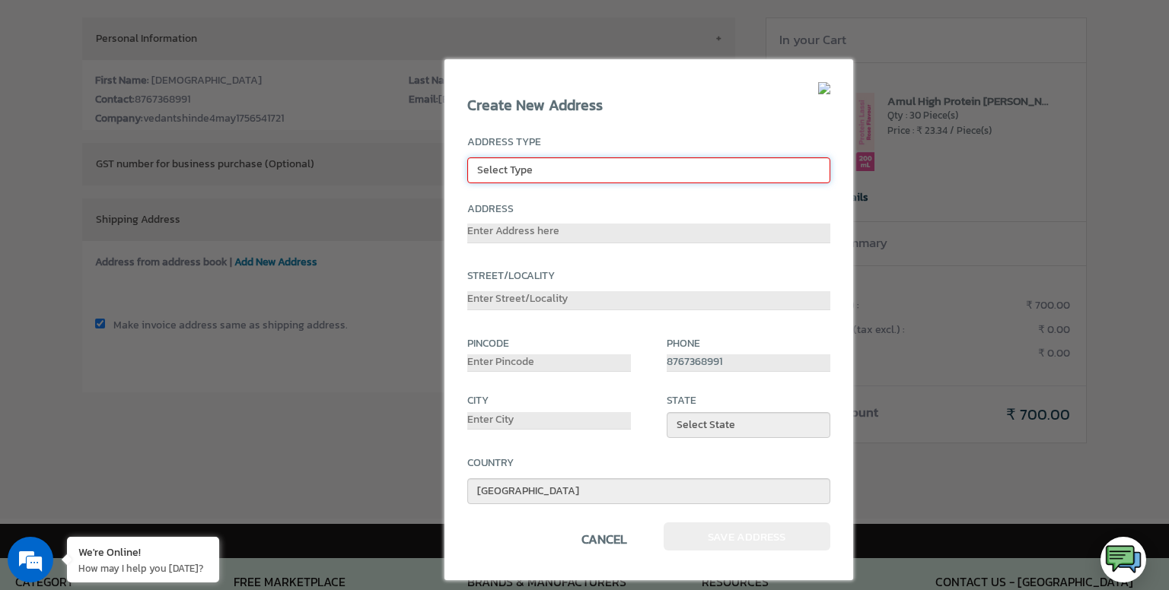
click at [520, 165] on select "Select Type Billing Shipping" at bounding box center [648, 171] width 362 height 26
select select "shipping"
click at [467, 158] on select "Select Type Billing Shipping" at bounding box center [648, 171] width 362 height 26
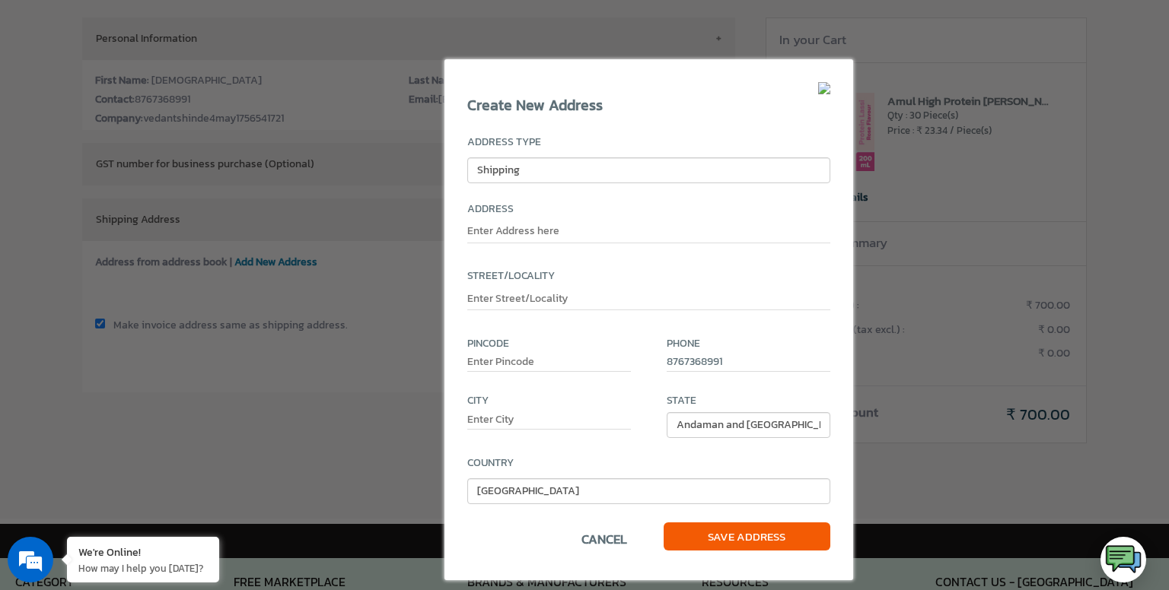
drag, startPoint x: 504, startPoint y: 244, endPoint x: 505, endPoint y: 231, distance: 13.7
click at [504, 244] on div at bounding box center [648, 237] width 362 height 27
click at [516, 194] on div "Address Type Select Type Billing Shipping Address Street/Locality Pincode Phone…" at bounding box center [648, 328] width 362 height 387
click at [528, 177] on select "Select Type Billing Shipping" at bounding box center [648, 171] width 362 height 26
click at [467, 158] on select "Select Type Billing Shipping" at bounding box center [648, 171] width 362 height 26
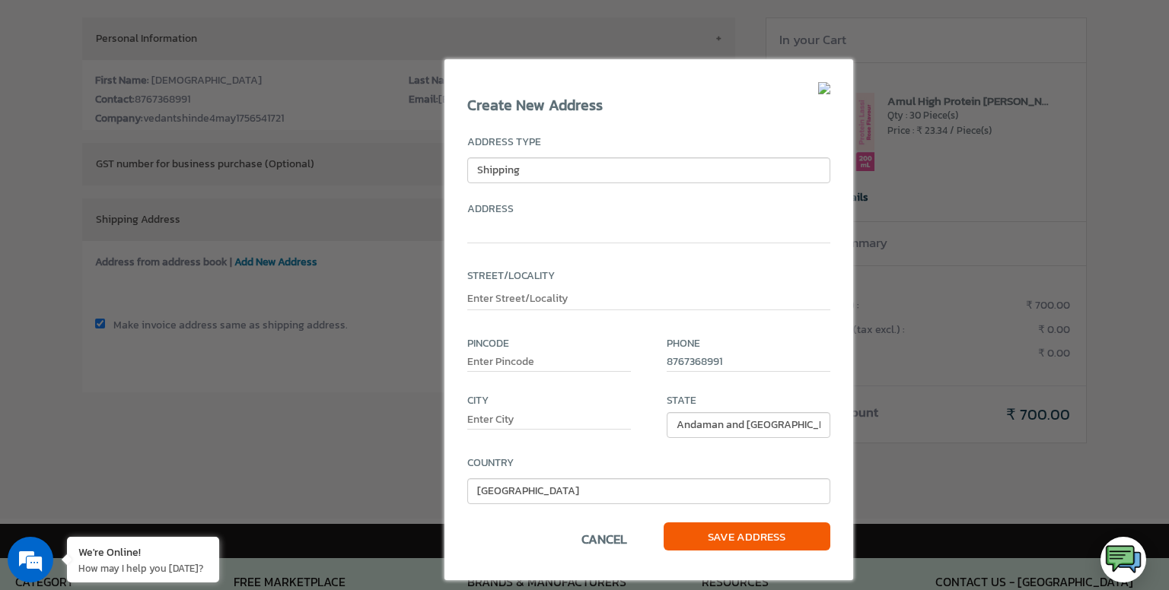
click at [512, 236] on input "text" at bounding box center [648, 234] width 362 height 20
type input "129, Kelkar Wadi Arvi Rd"
type input "Near Svm School"
type input "442001"
type input "WARDHA"
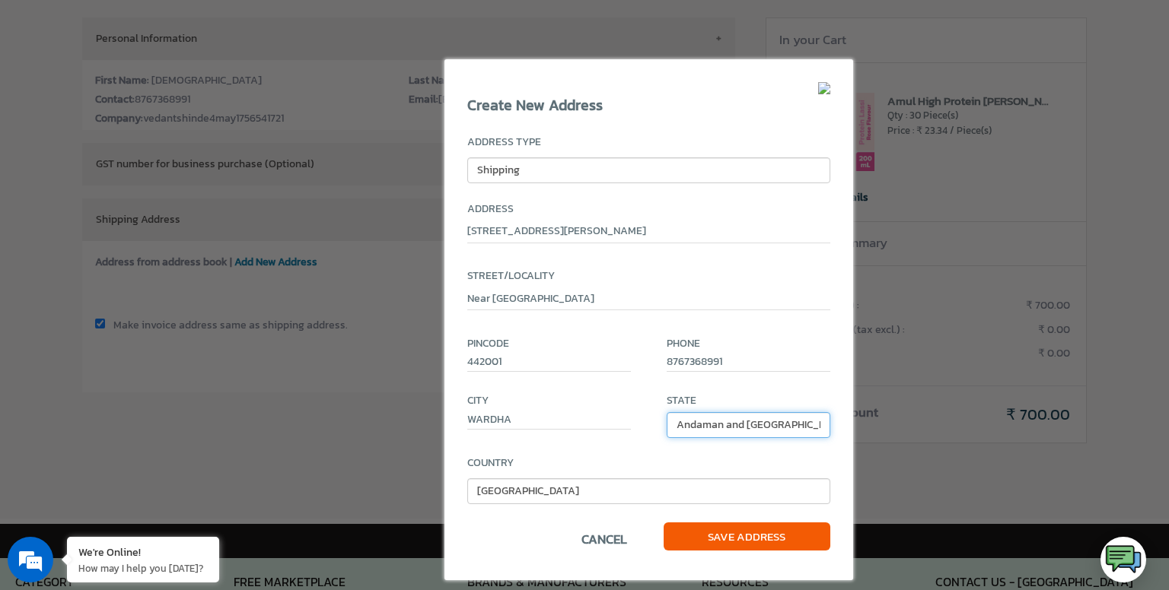
select select "327"
type input "Wardha"
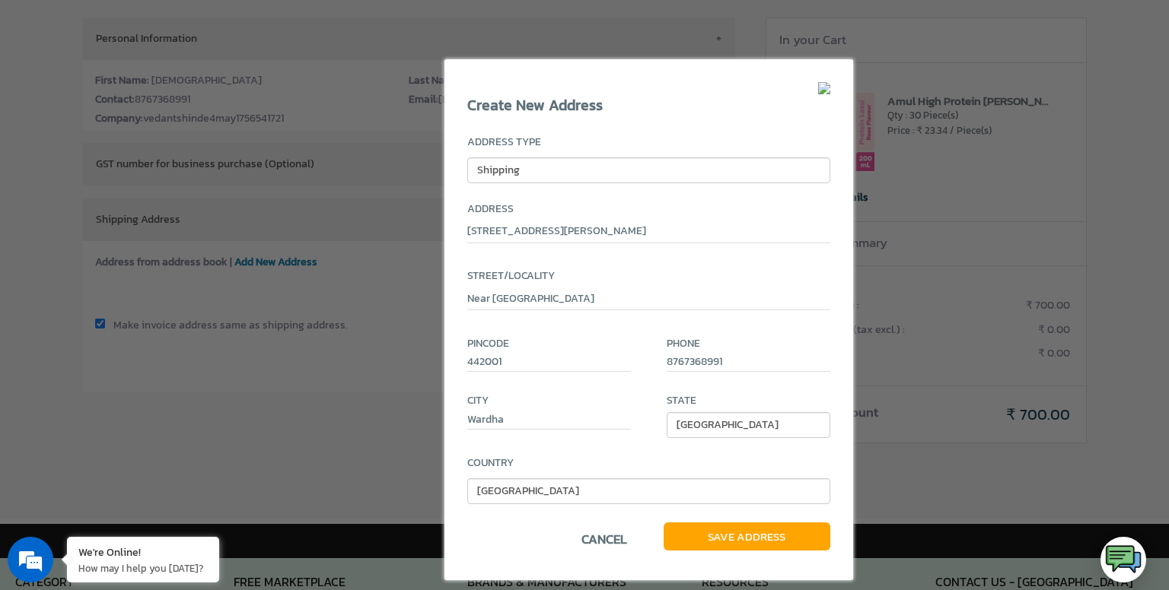
click at [708, 526] on span "Save Address" at bounding box center [747, 537] width 167 height 28
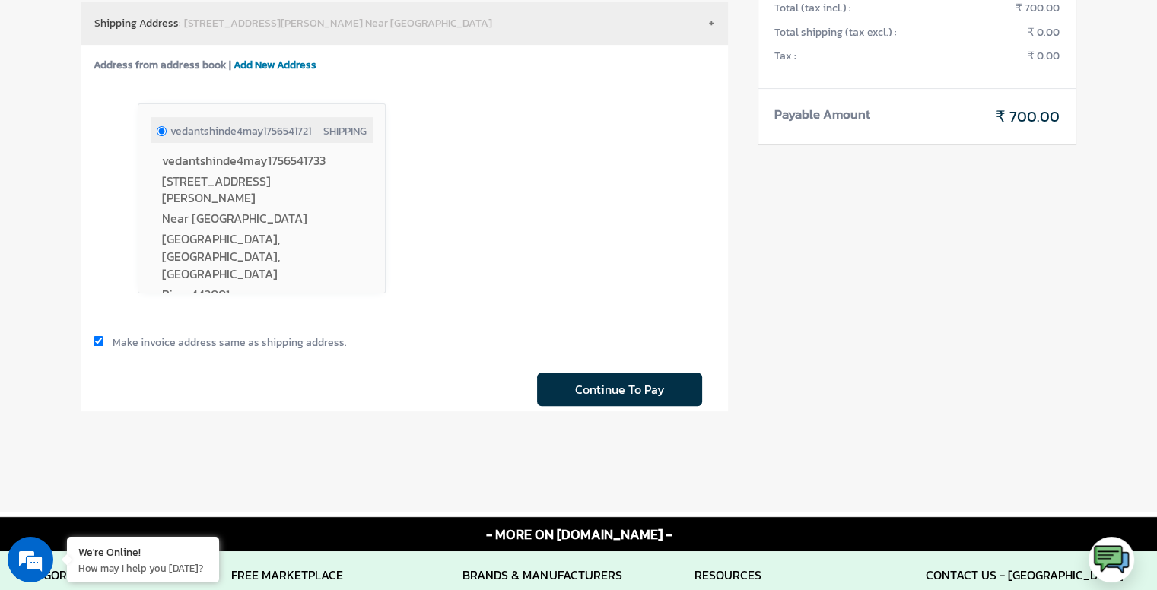
scroll to position [380, 0]
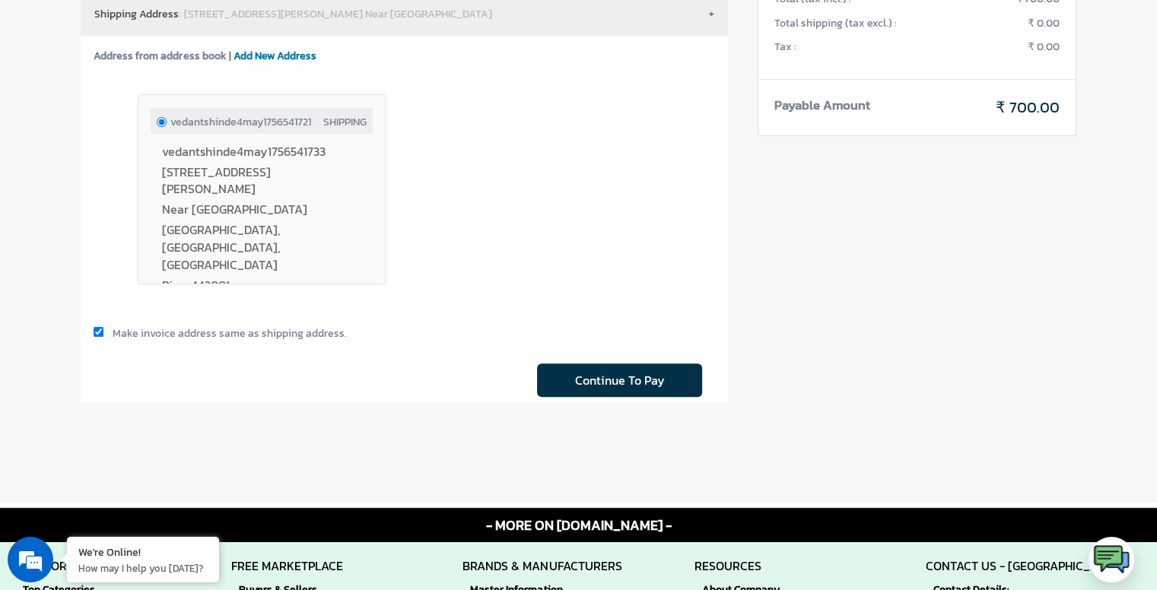
click at [607, 393] on span "Continue To Pay" at bounding box center [619, 380] width 165 height 33
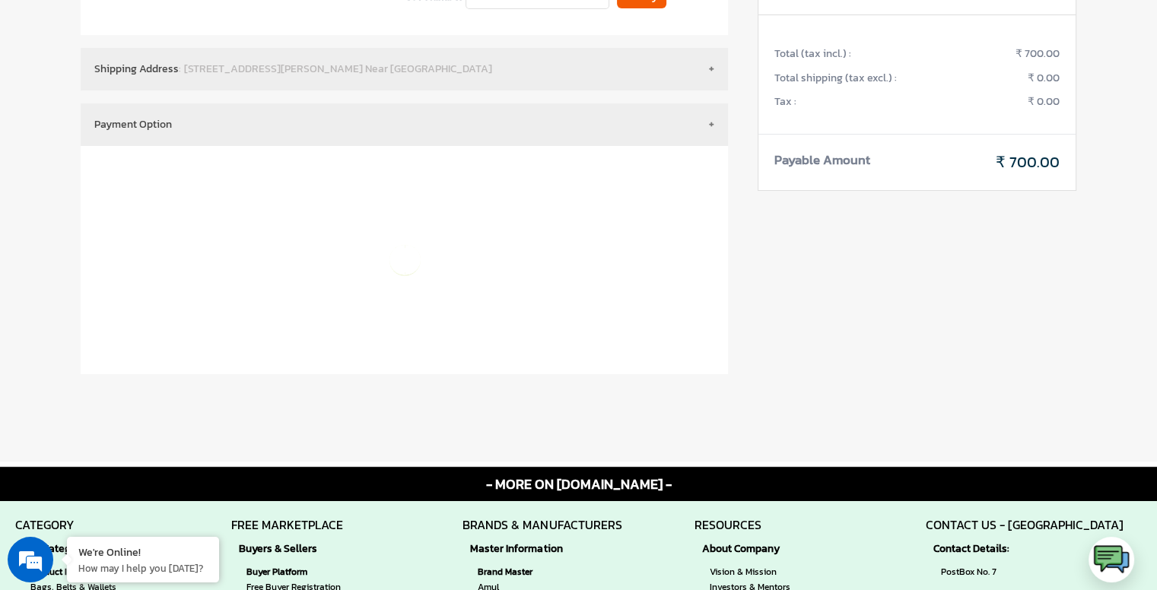
scroll to position [304, 0]
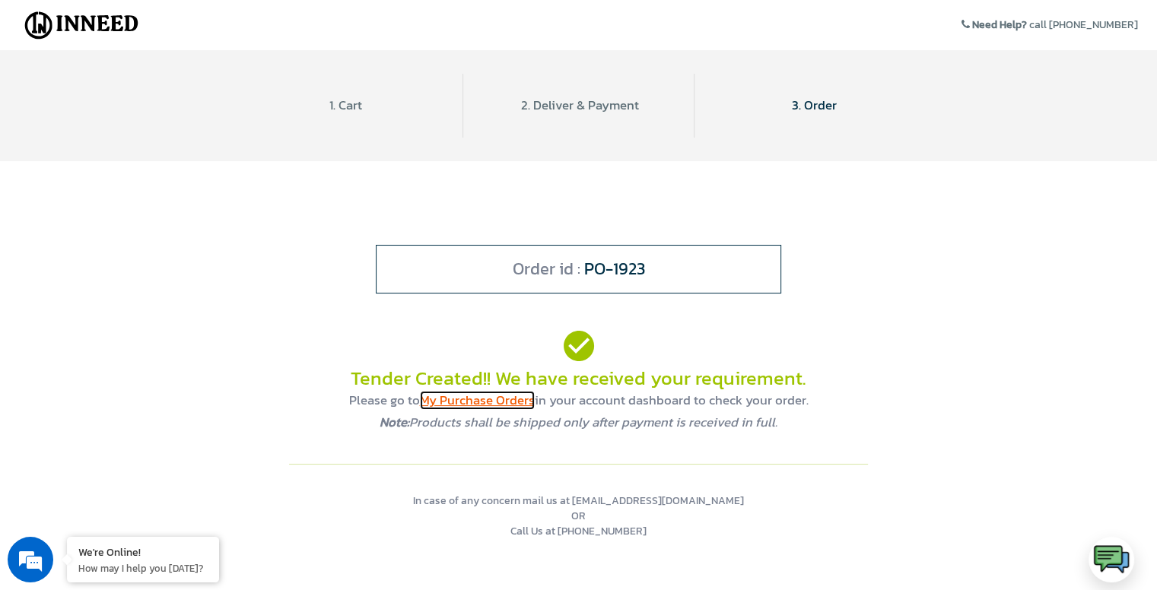
click at [481, 396] on span "My Purchase Orders" at bounding box center [477, 400] width 115 height 19
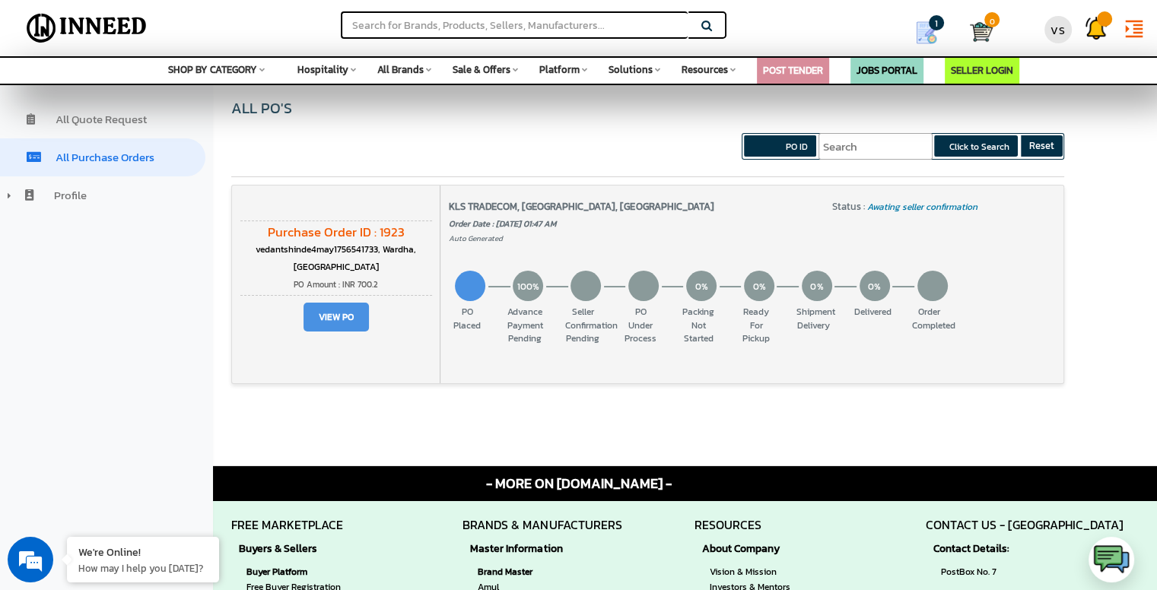
click at [698, 337] on div "Packing not started" at bounding box center [699, 325] width 58 height 39
click at [702, 281] on span "0%" at bounding box center [701, 286] width 30 height 30
click at [355, 326] on span "View PO" at bounding box center [336, 317] width 65 height 29
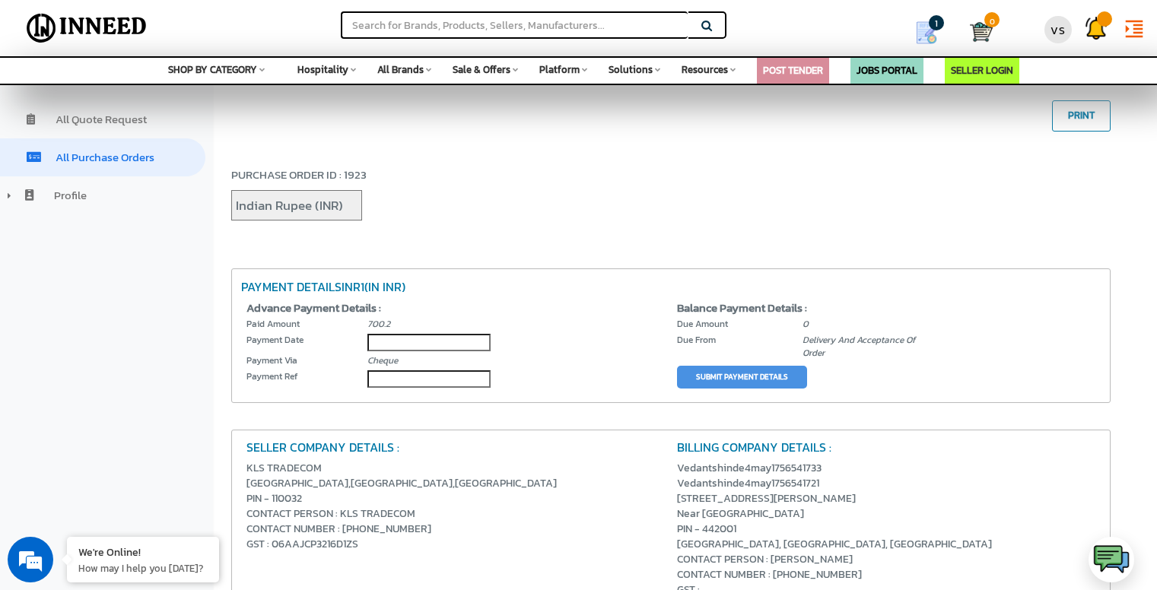
select select "INR"
click at [368, 344] on input "text" at bounding box center [429, 343] width 123 height 18
click at [542, 435] on div "SELLER COMPANY DETAILS : KLS TRADECOM [GEOGRAPHIC_DATA] PIN - 110032 CONTACT PE…" at bounding box center [671, 521] width 880 height 182
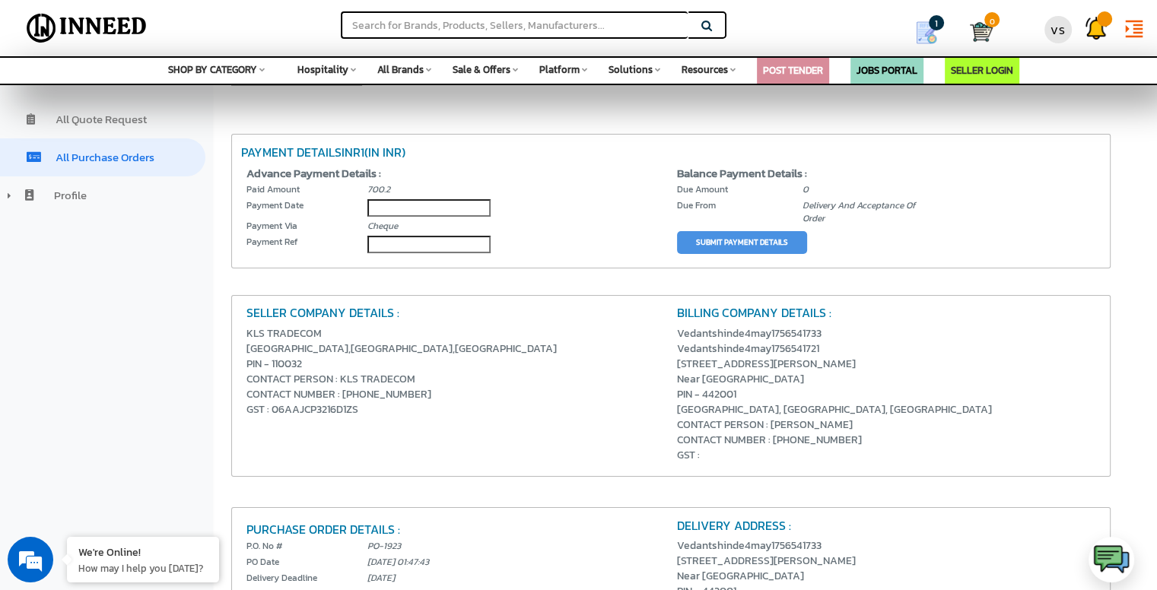
scroll to position [76, 0]
